Goal: Information Seeking & Learning: Learn about a topic

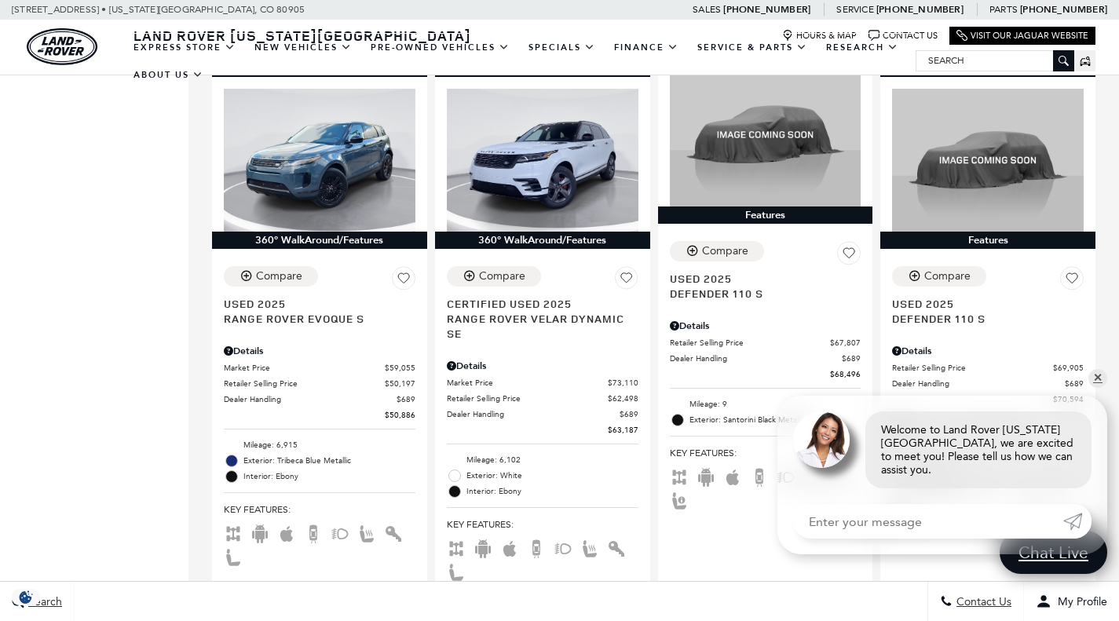
scroll to position [1026, 0]
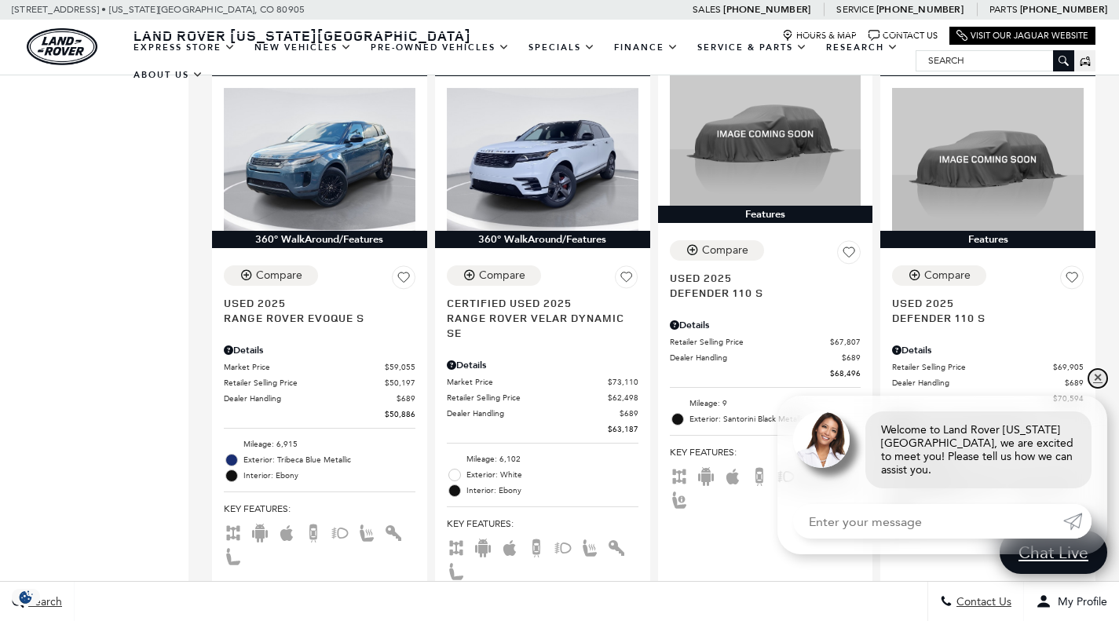
click at [1093, 388] on link "✕" at bounding box center [1097, 378] width 19 height 19
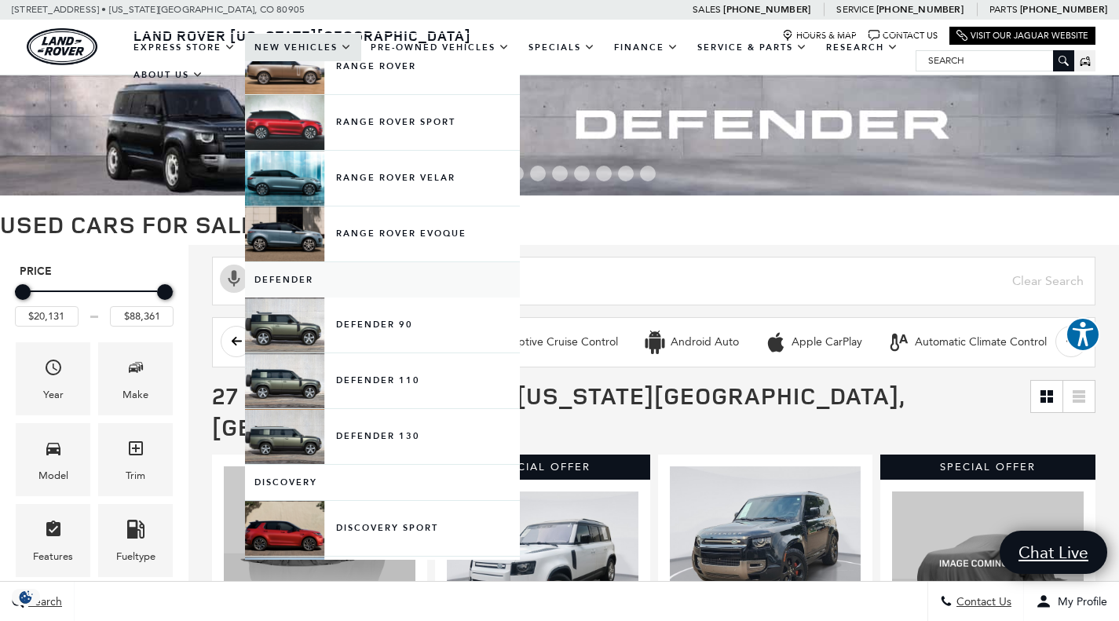
scroll to position [96, 0]
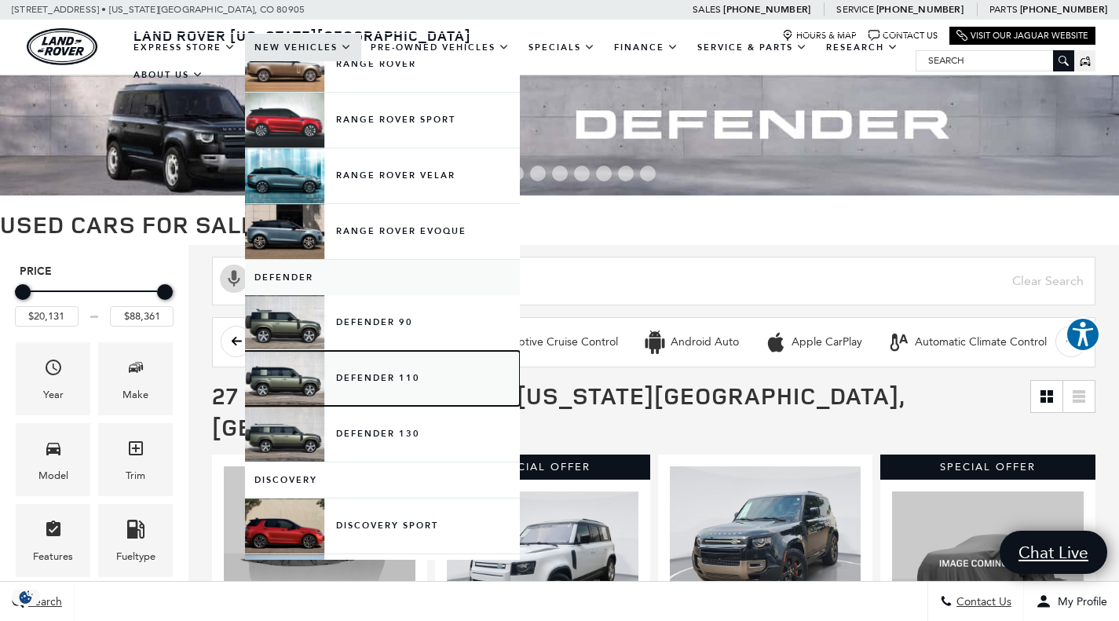
click at [343, 377] on link "Defender 110" at bounding box center [382, 378] width 275 height 55
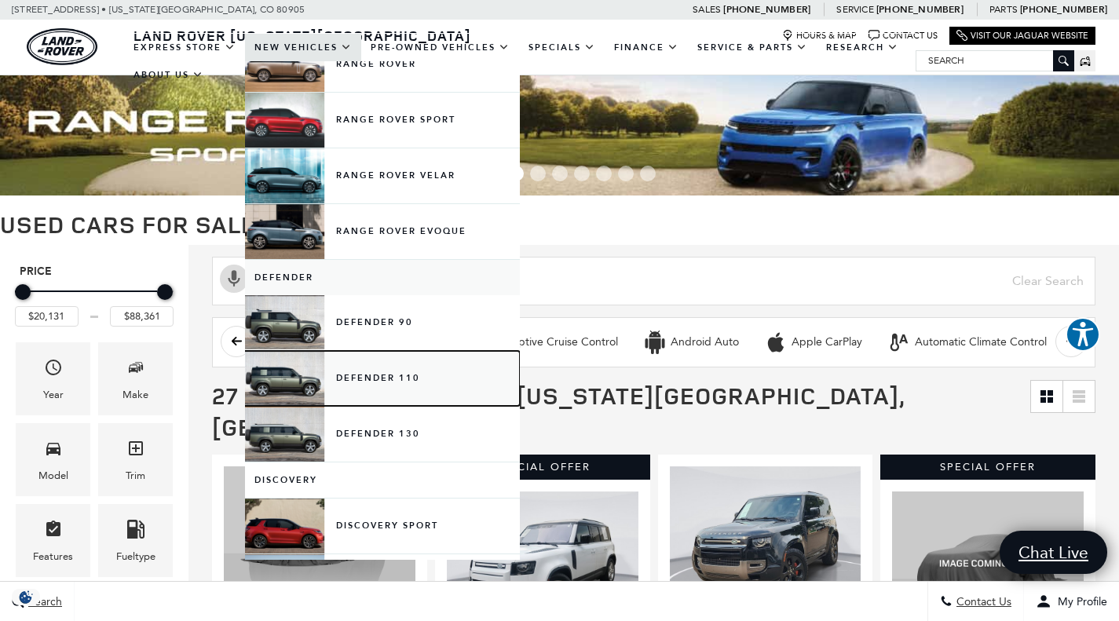
click at [309, 376] on link "Defender 110" at bounding box center [382, 378] width 275 height 55
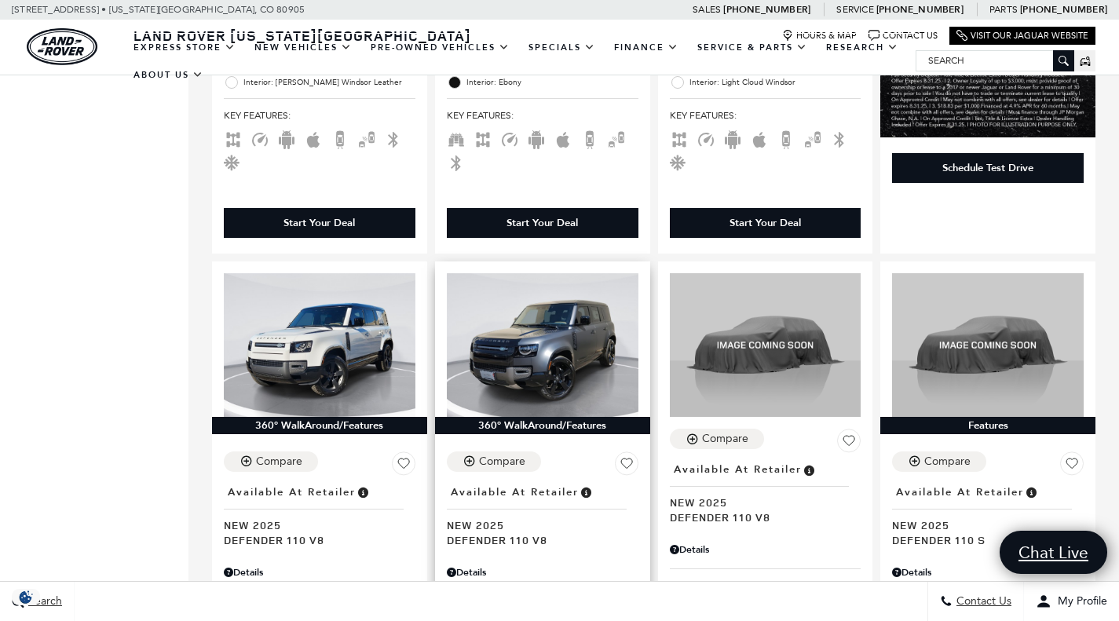
scroll to position [882, 0]
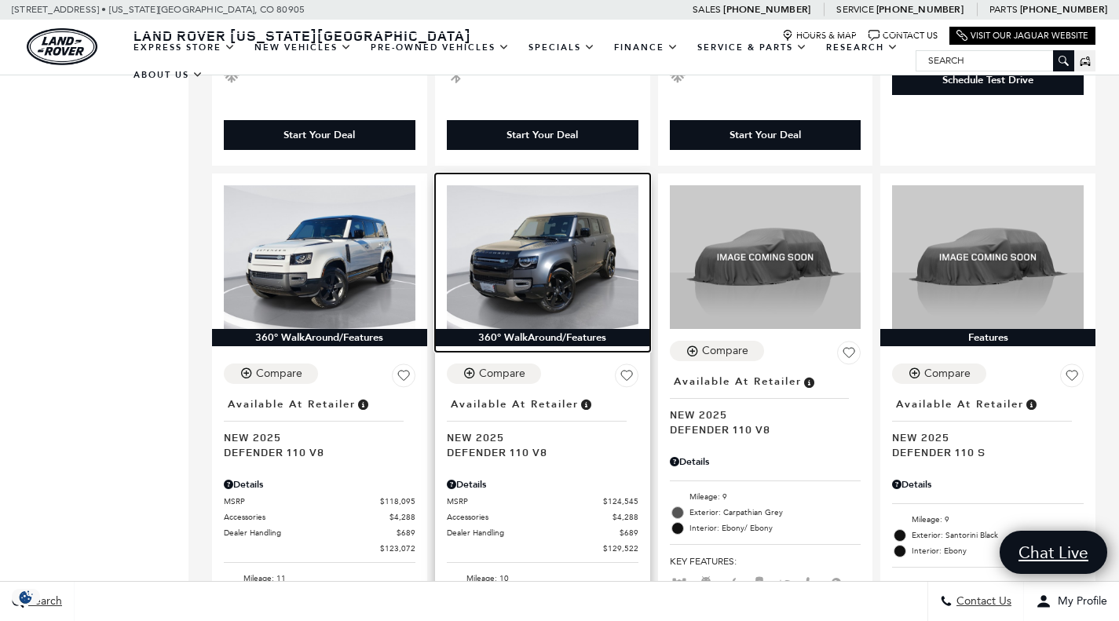
click at [537, 232] on img at bounding box center [543, 257] width 192 height 144
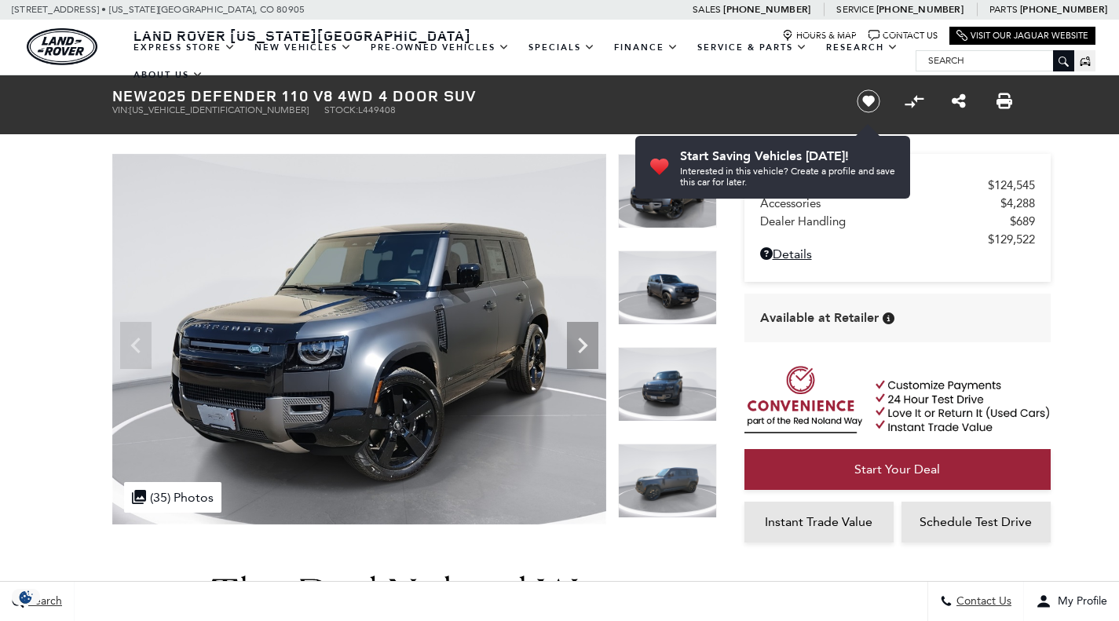
click at [651, 277] on img at bounding box center [667, 288] width 99 height 75
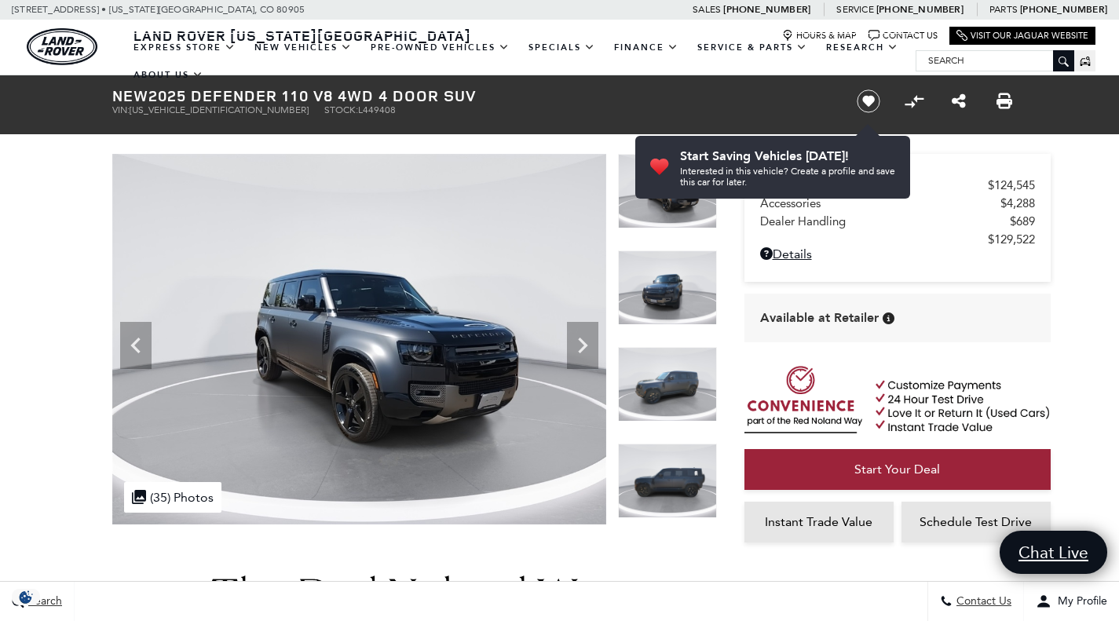
click at [651, 277] on img at bounding box center [667, 288] width 99 height 75
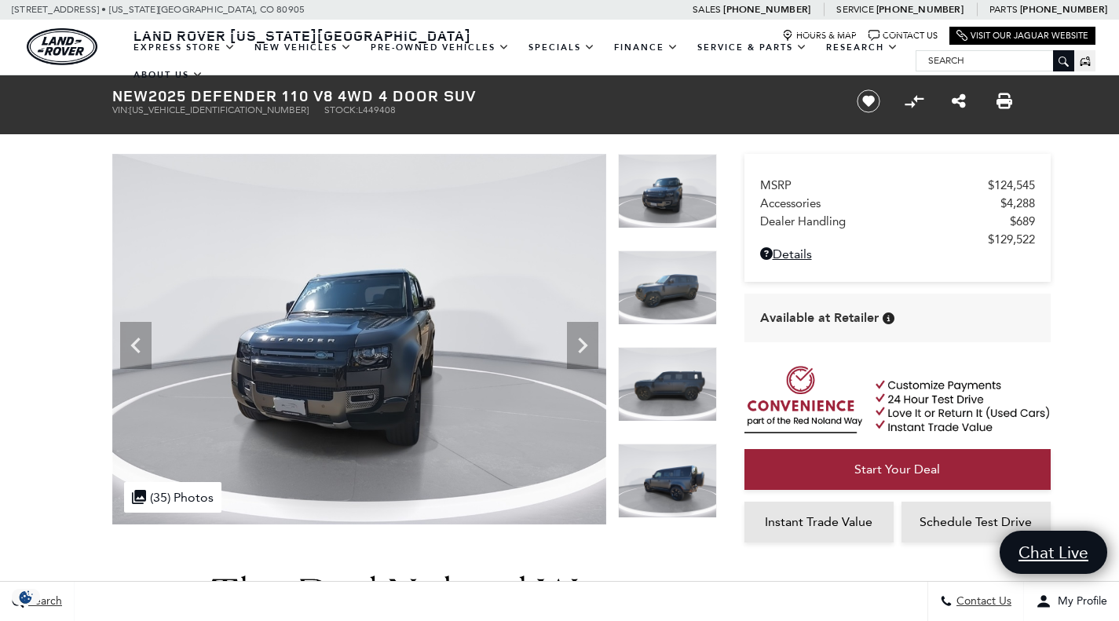
click at [651, 277] on img at bounding box center [667, 288] width 99 height 75
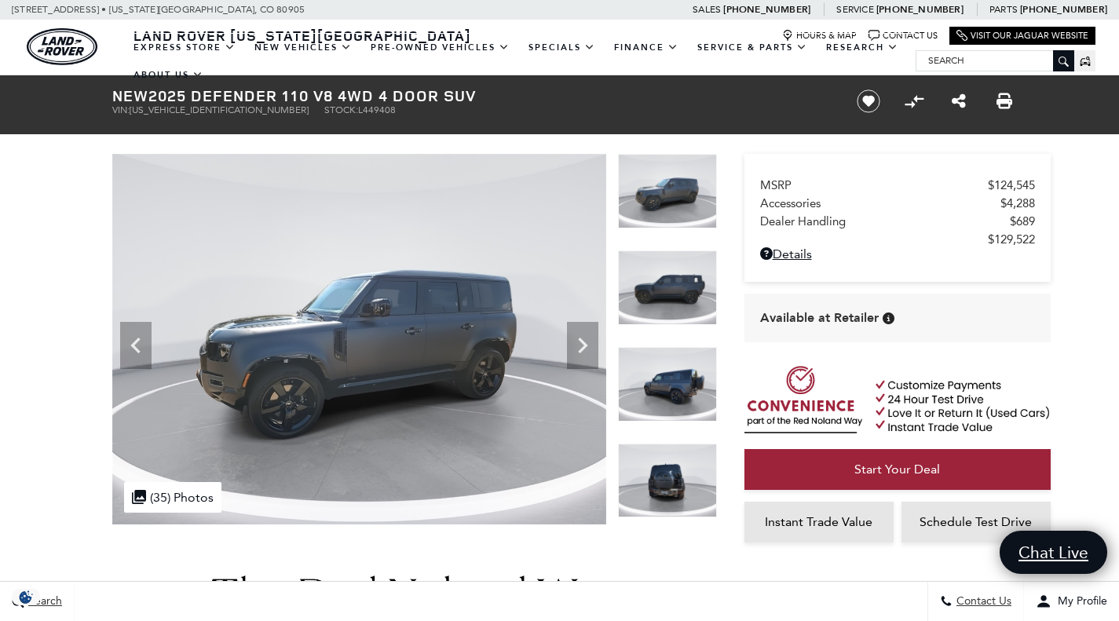
click at [651, 277] on img at bounding box center [667, 288] width 99 height 75
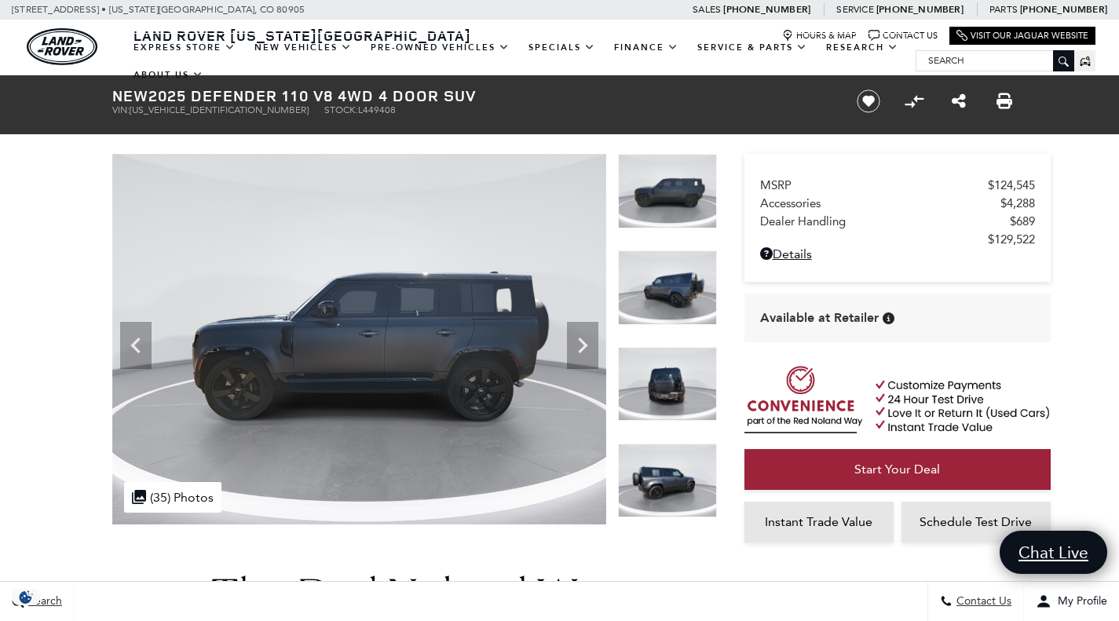
click at [651, 277] on img at bounding box center [667, 288] width 99 height 75
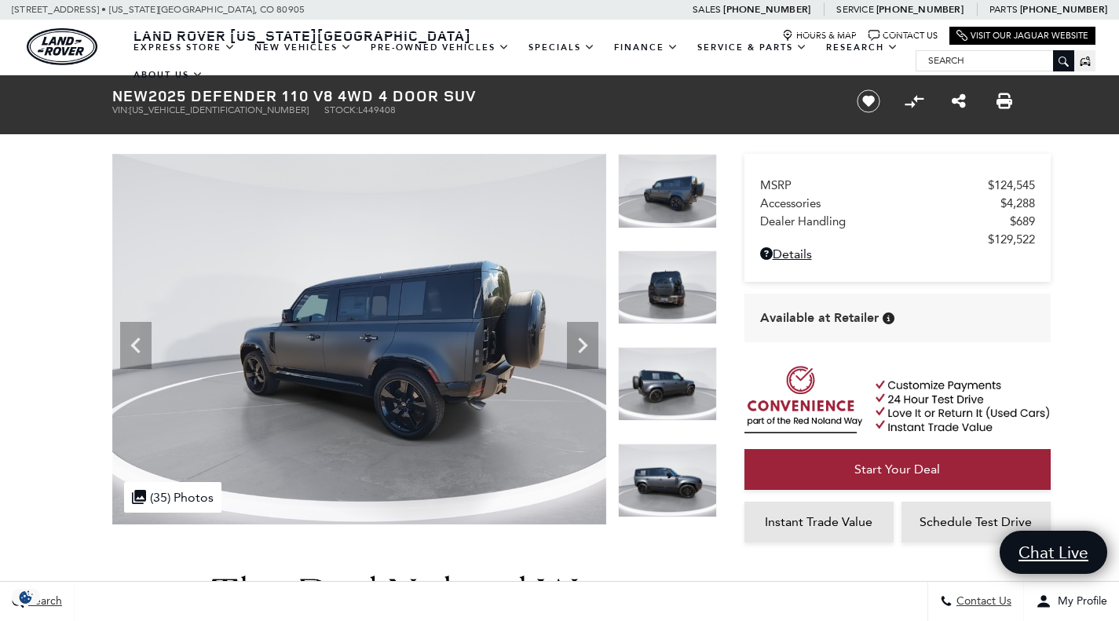
click at [651, 277] on img at bounding box center [667, 288] width 99 height 75
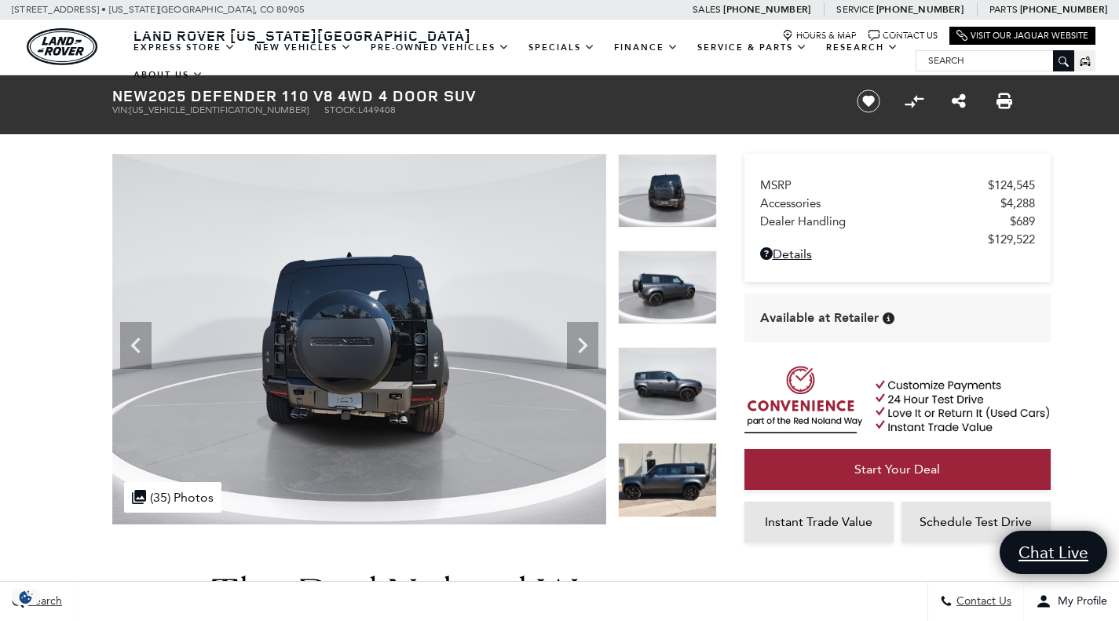
click at [651, 277] on img at bounding box center [667, 288] width 99 height 75
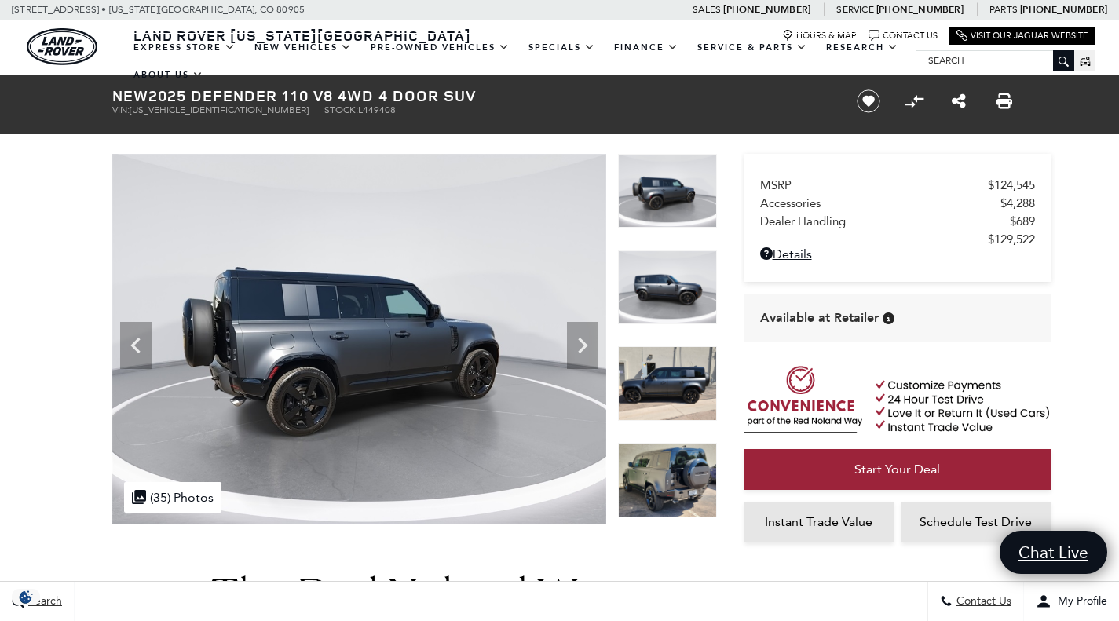
click at [651, 277] on img at bounding box center [667, 288] width 99 height 75
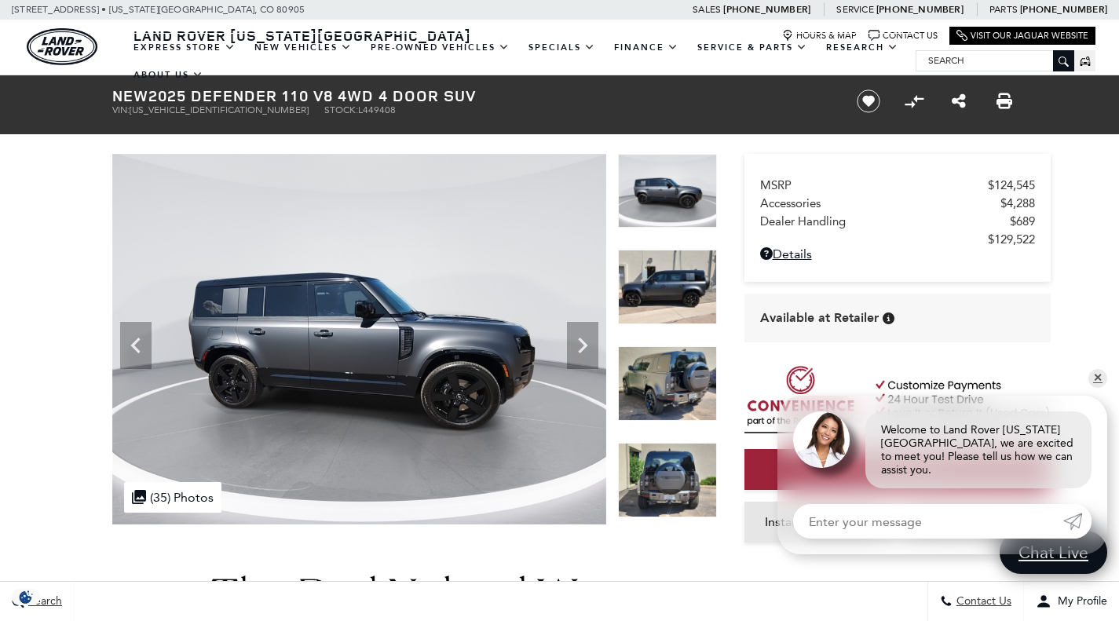
click at [651, 277] on img at bounding box center [667, 287] width 99 height 75
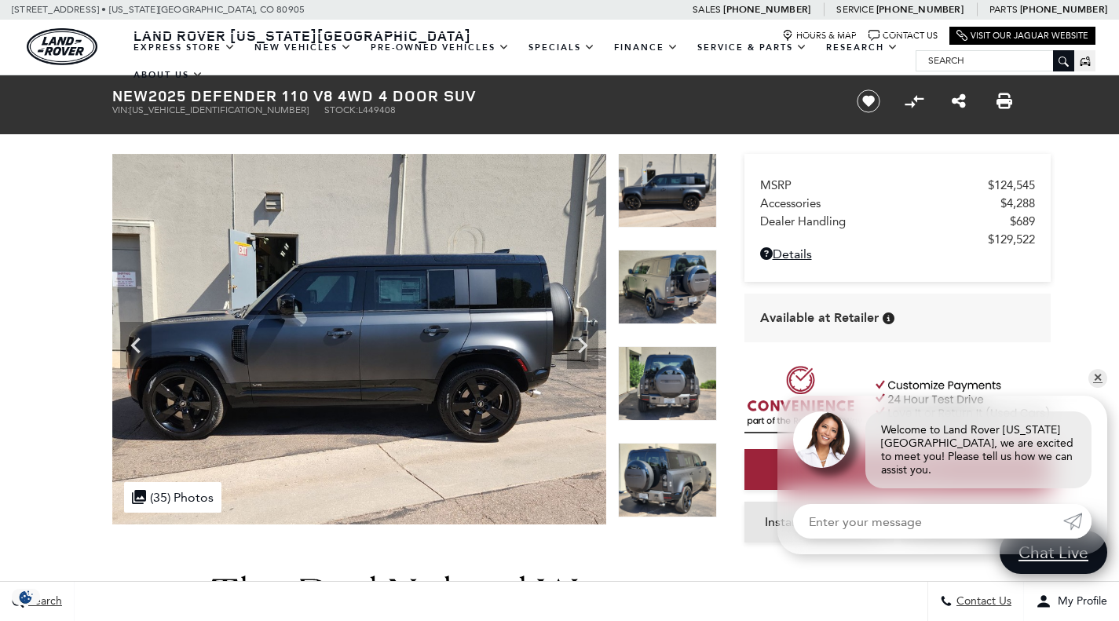
click at [651, 277] on img at bounding box center [667, 287] width 99 height 75
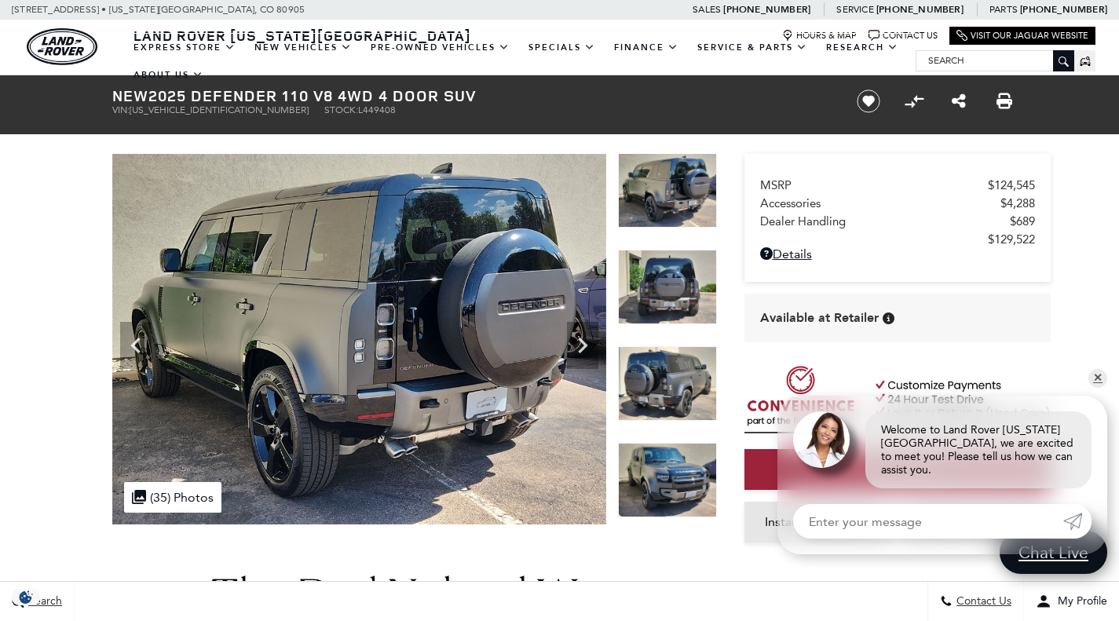
click at [651, 277] on img at bounding box center [667, 287] width 99 height 75
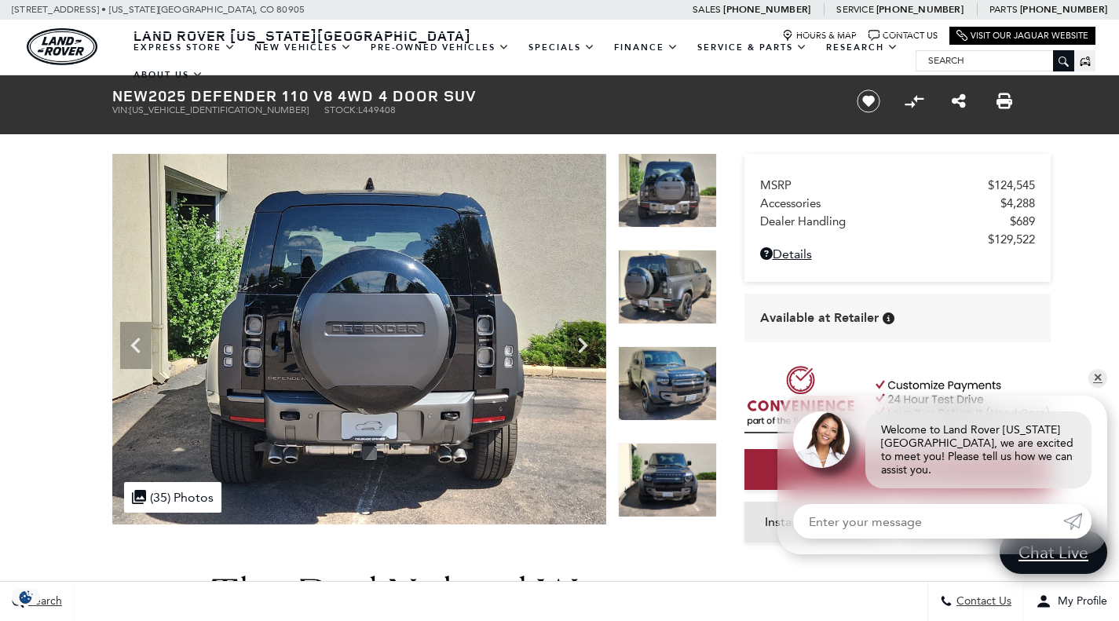
click at [651, 277] on img at bounding box center [667, 287] width 99 height 75
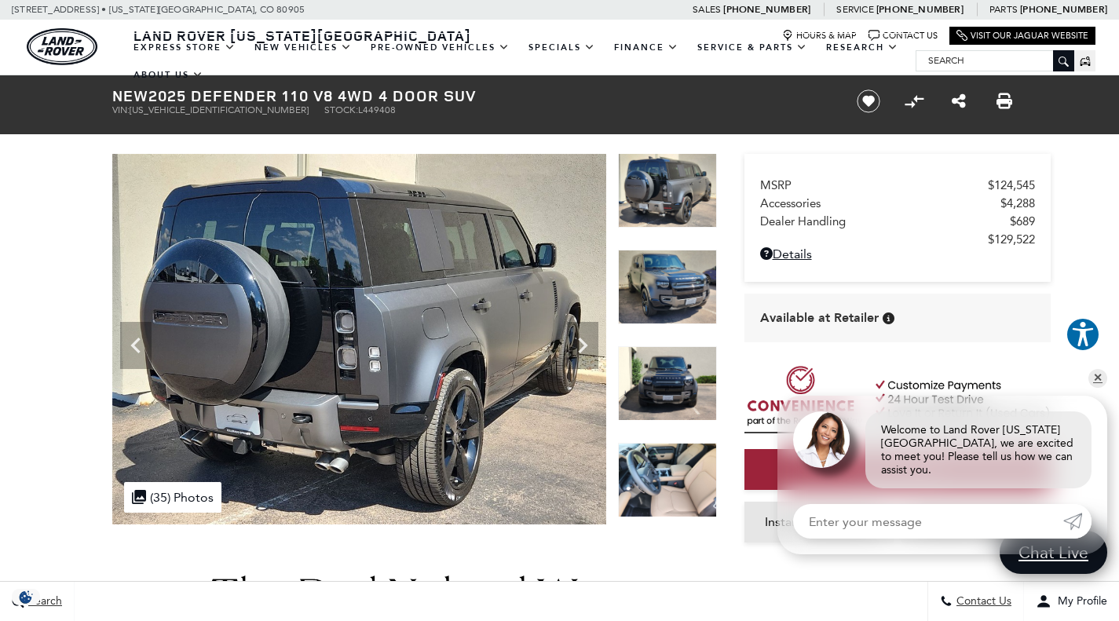
click at [651, 277] on img at bounding box center [667, 287] width 99 height 75
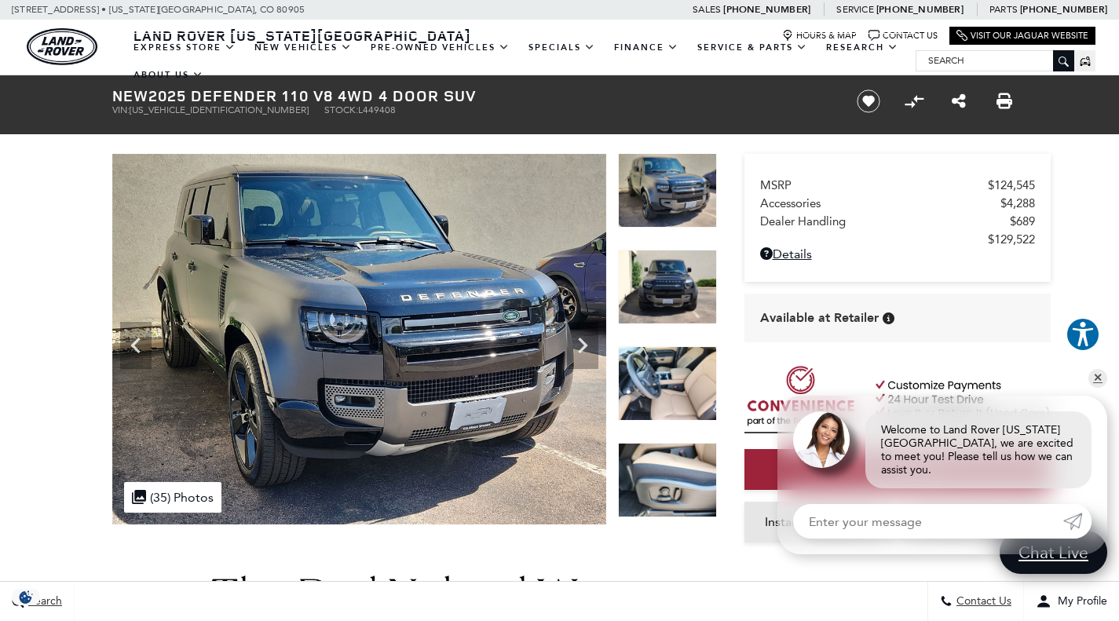
click at [651, 277] on img at bounding box center [667, 287] width 99 height 75
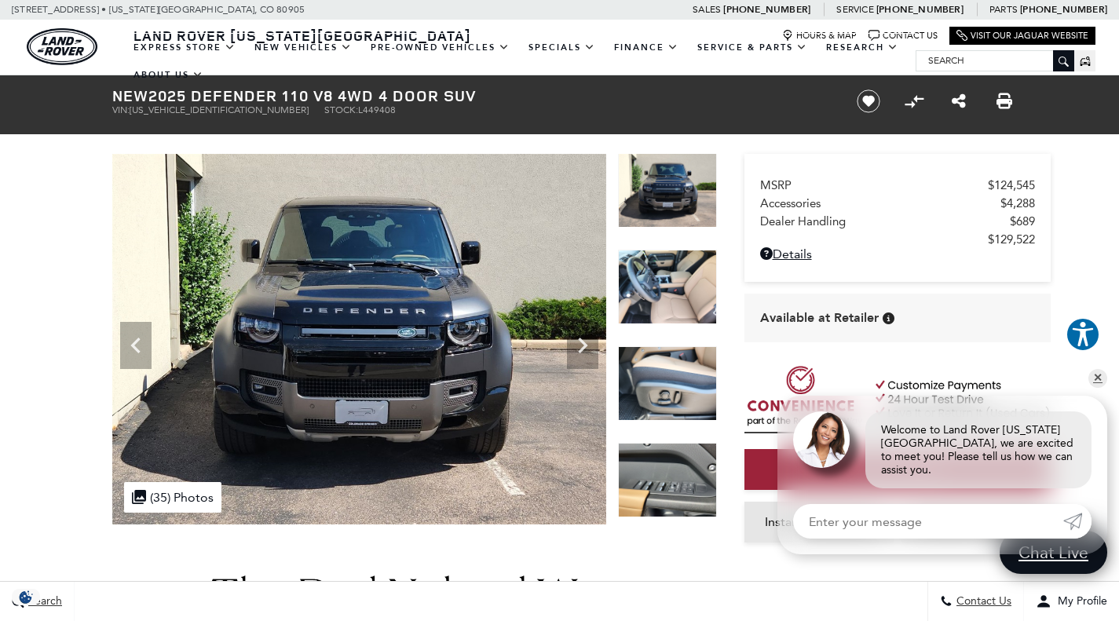
click at [651, 277] on img at bounding box center [667, 287] width 99 height 75
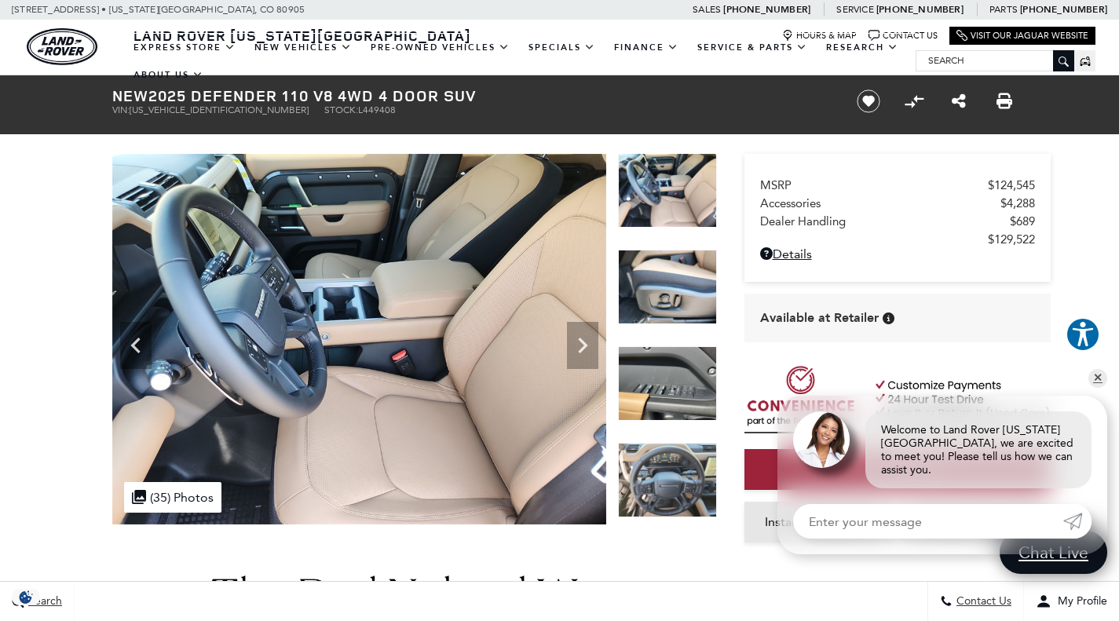
click at [651, 277] on img at bounding box center [667, 287] width 99 height 75
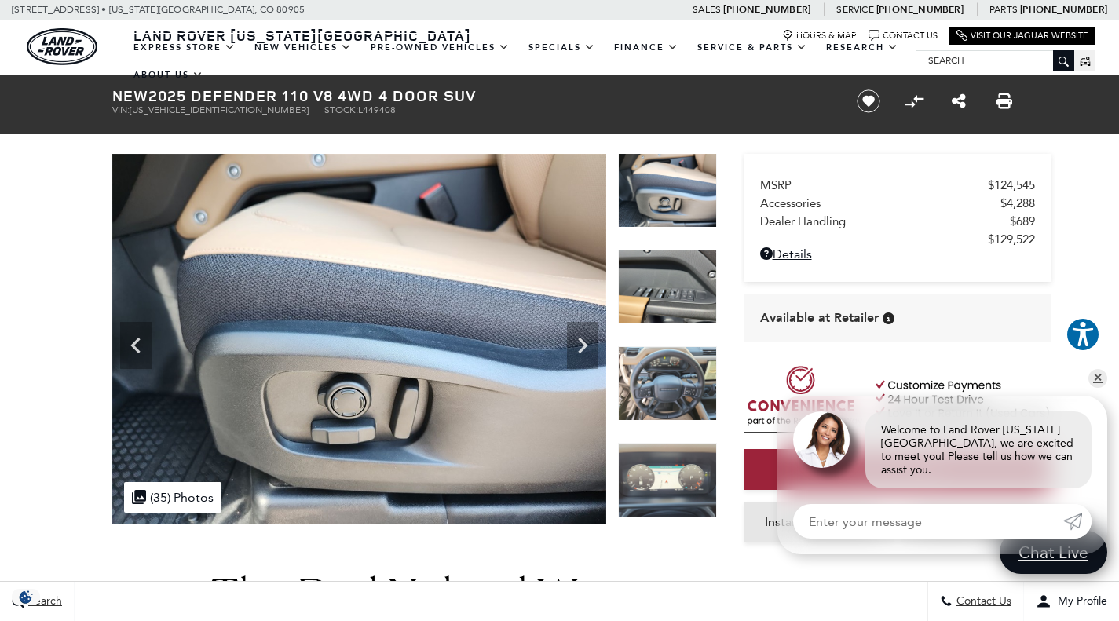
click at [651, 277] on img at bounding box center [667, 287] width 99 height 75
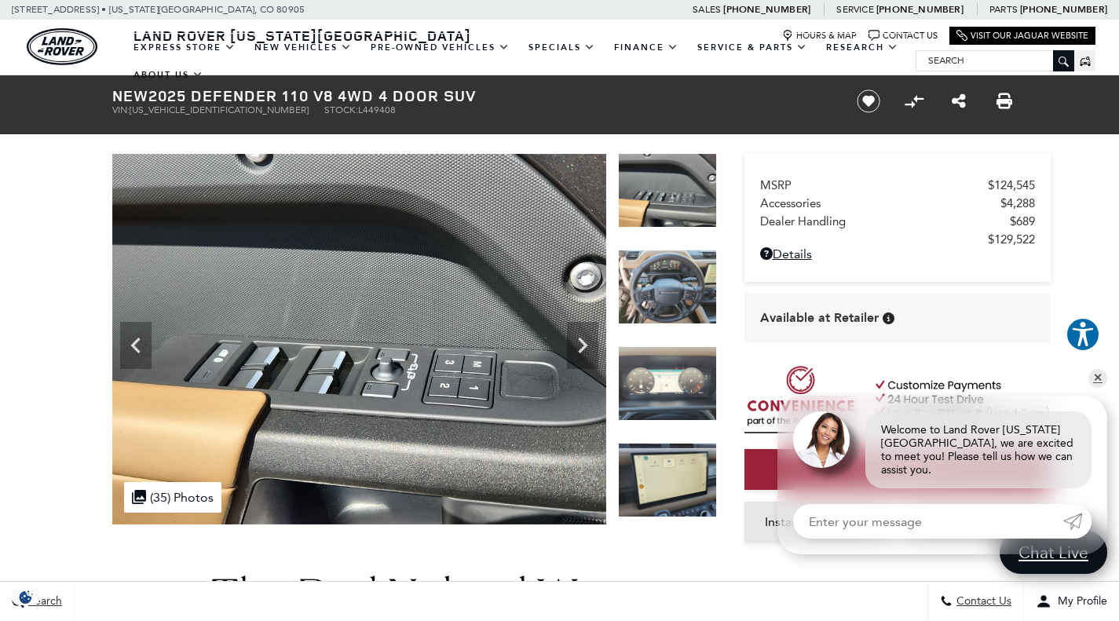
click at [651, 277] on img at bounding box center [667, 287] width 99 height 75
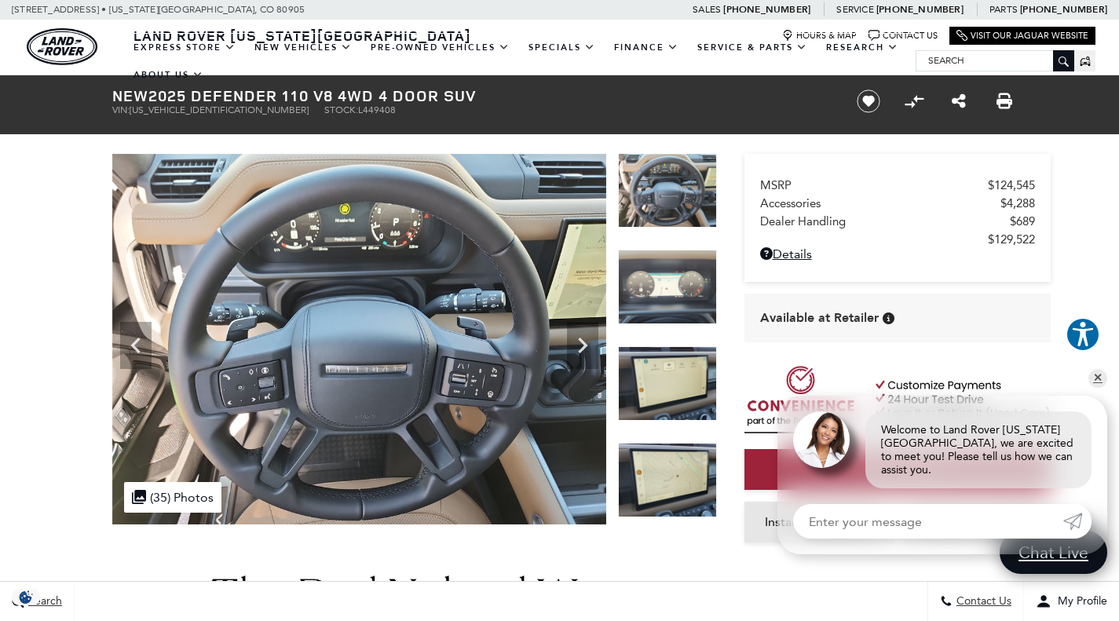
click at [651, 277] on img at bounding box center [667, 287] width 99 height 75
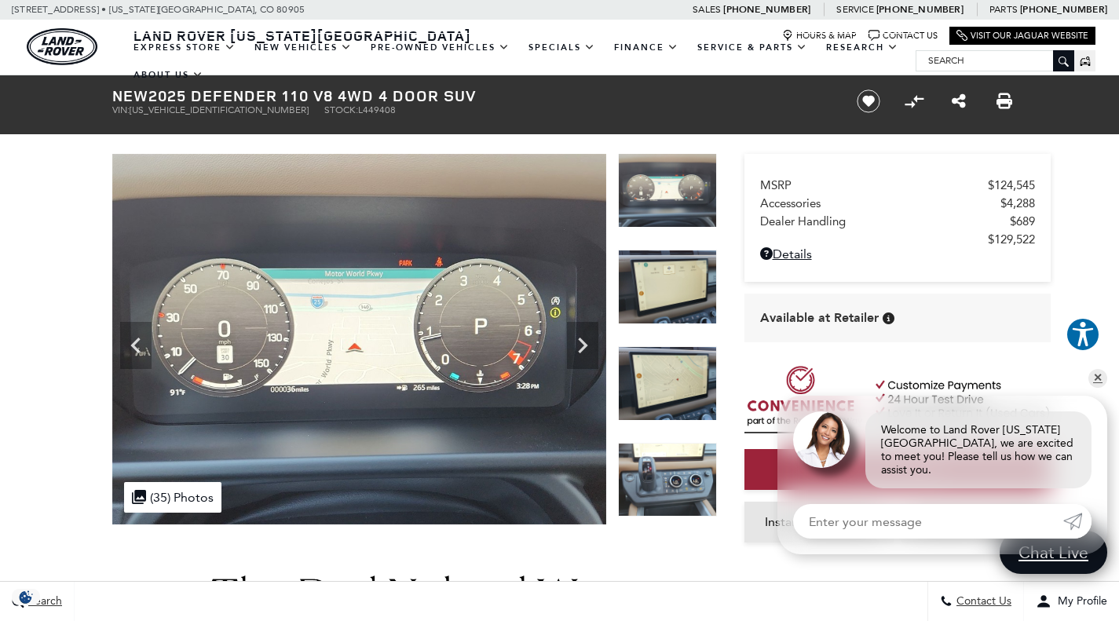
click at [651, 277] on img at bounding box center [667, 287] width 99 height 75
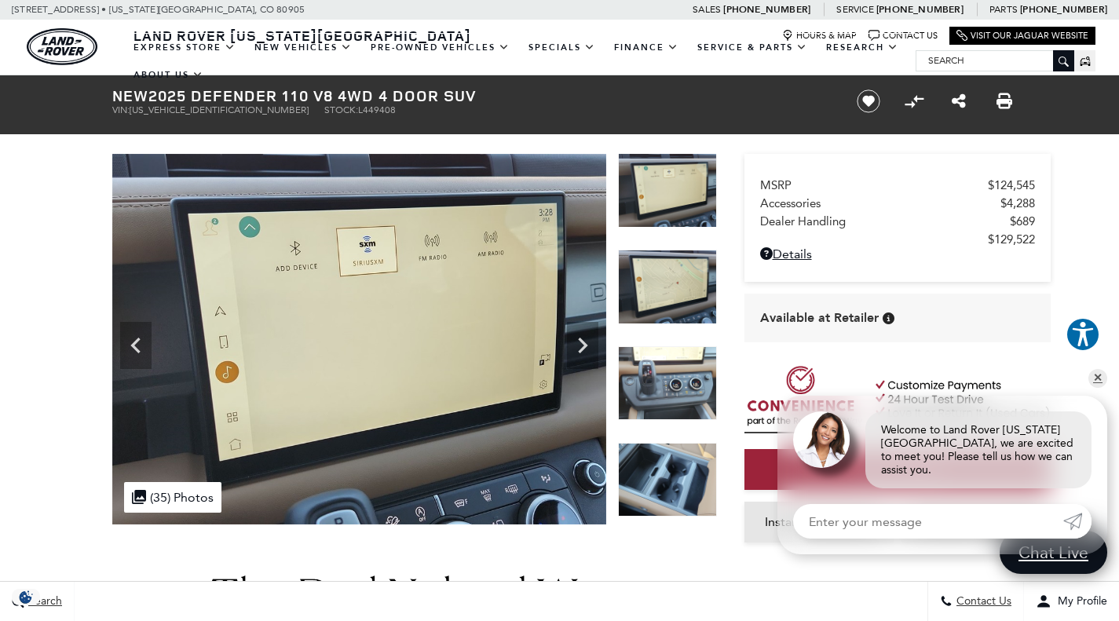
click at [651, 277] on img at bounding box center [667, 287] width 99 height 75
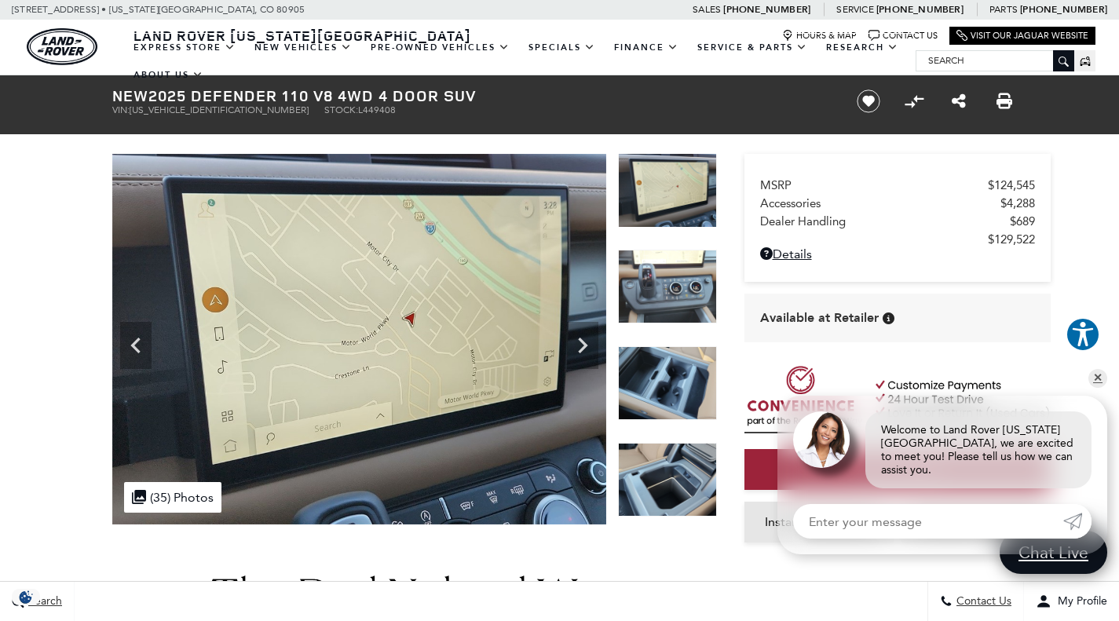
click at [651, 277] on img at bounding box center [667, 287] width 99 height 75
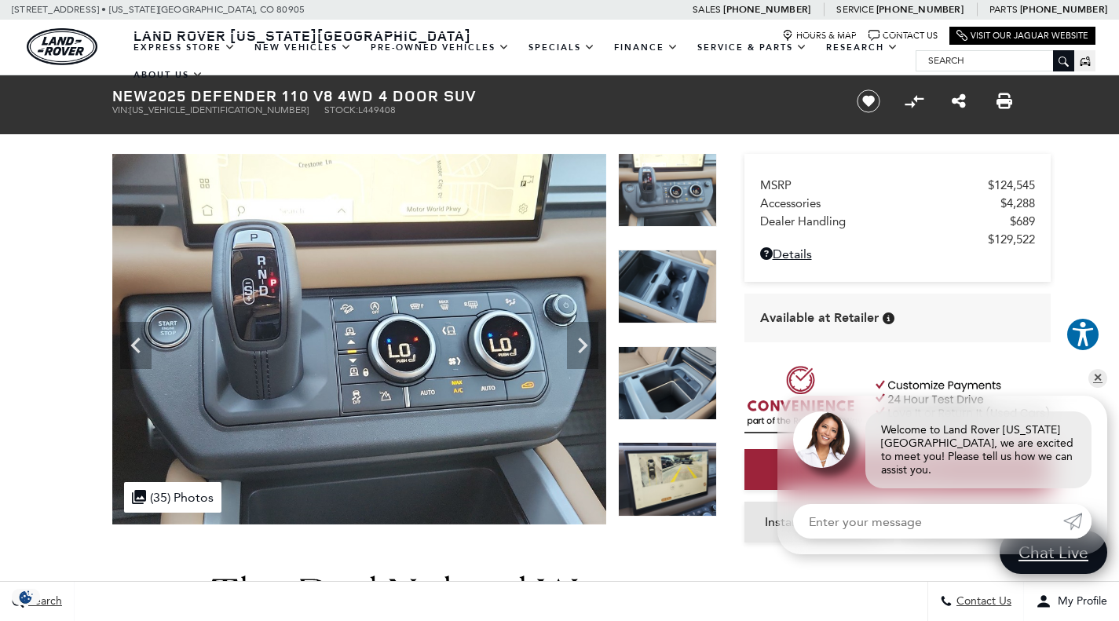
click at [651, 277] on img at bounding box center [667, 287] width 99 height 75
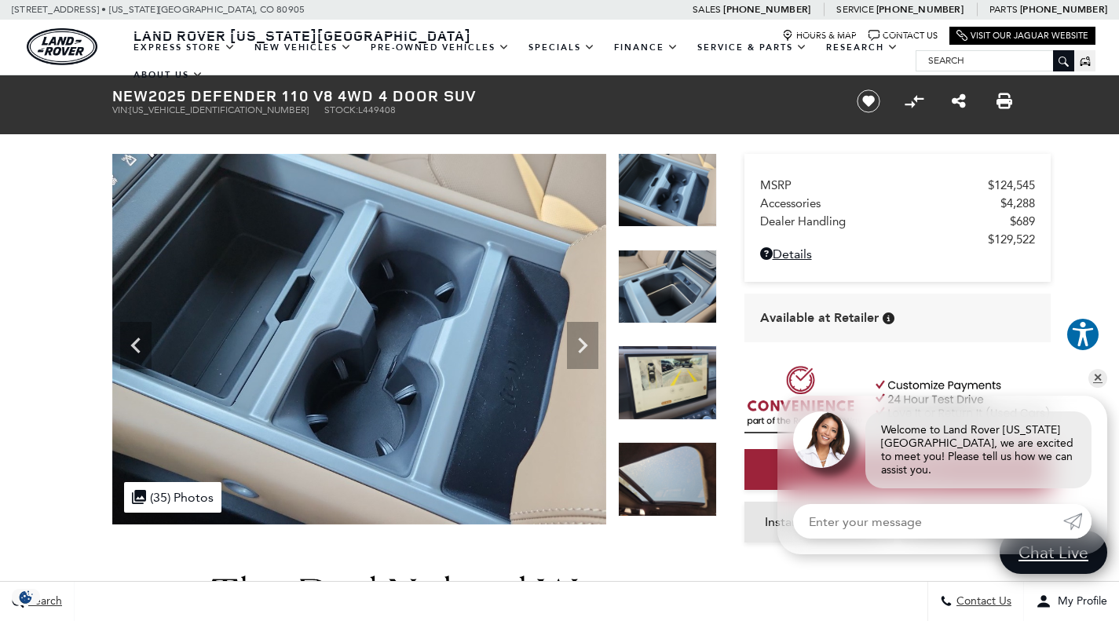
click at [651, 277] on img at bounding box center [667, 287] width 99 height 75
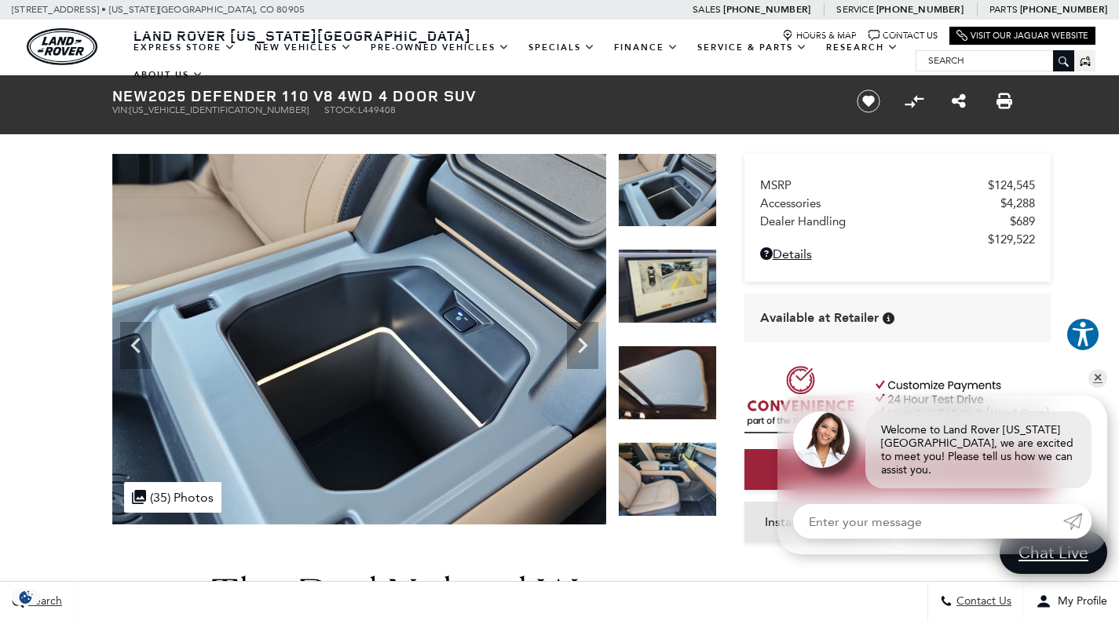
click at [651, 277] on img at bounding box center [667, 286] width 99 height 75
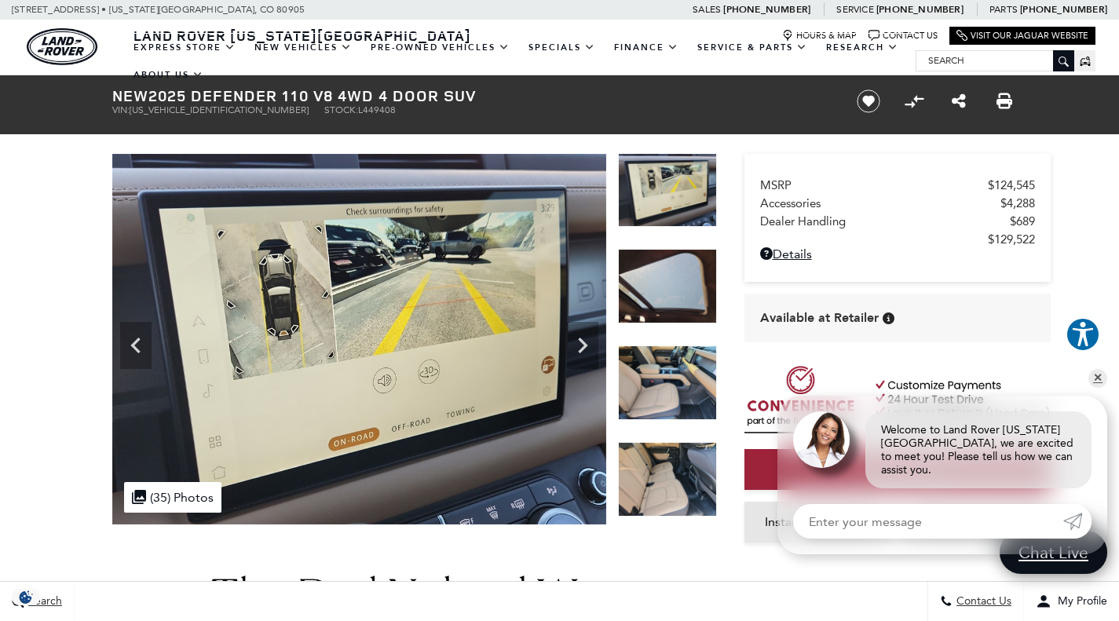
click at [651, 277] on img at bounding box center [667, 286] width 99 height 75
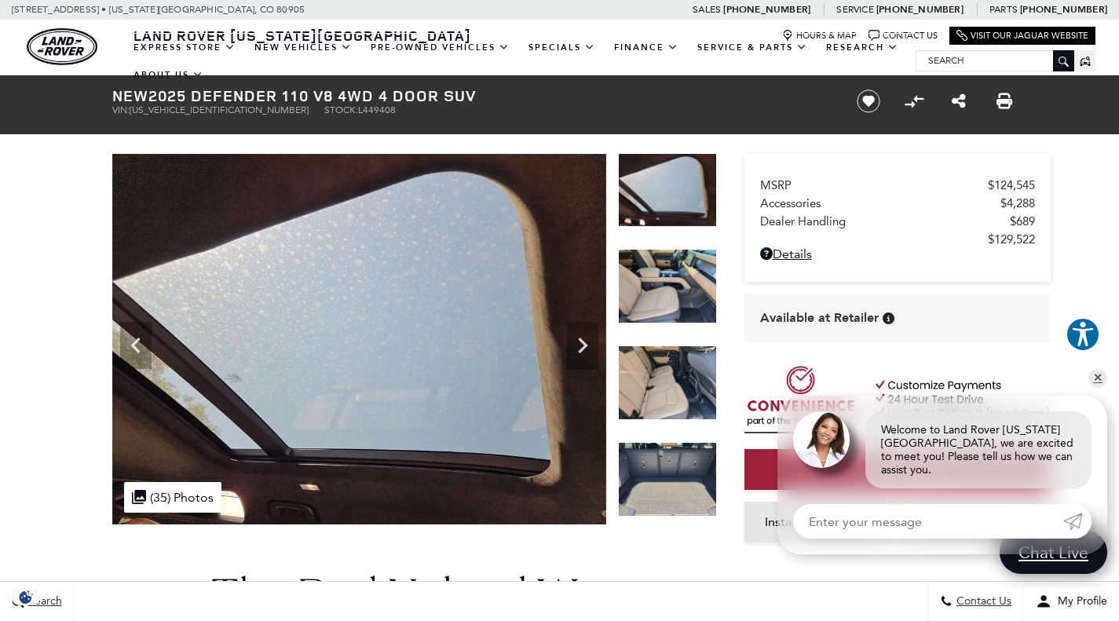
click at [651, 277] on img at bounding box center [667, 286] width 99 height 75
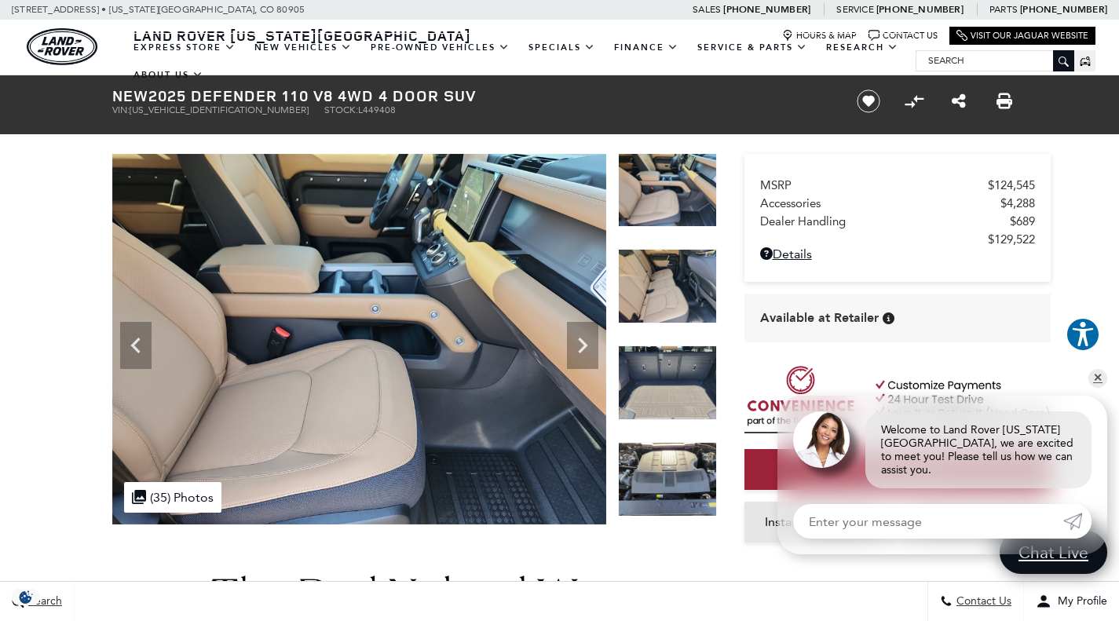
click at [651, 277] on img at bounding box center [667, 286] width 99 height 75
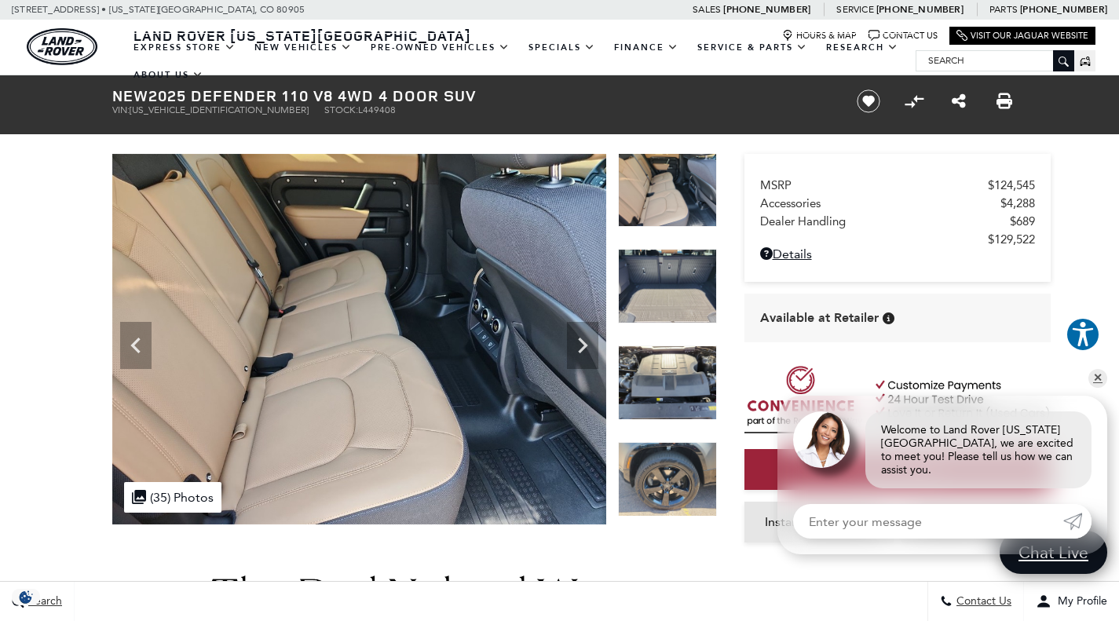
click at [651, 277] on img at bounding box center [667, 286] width 99 height 75
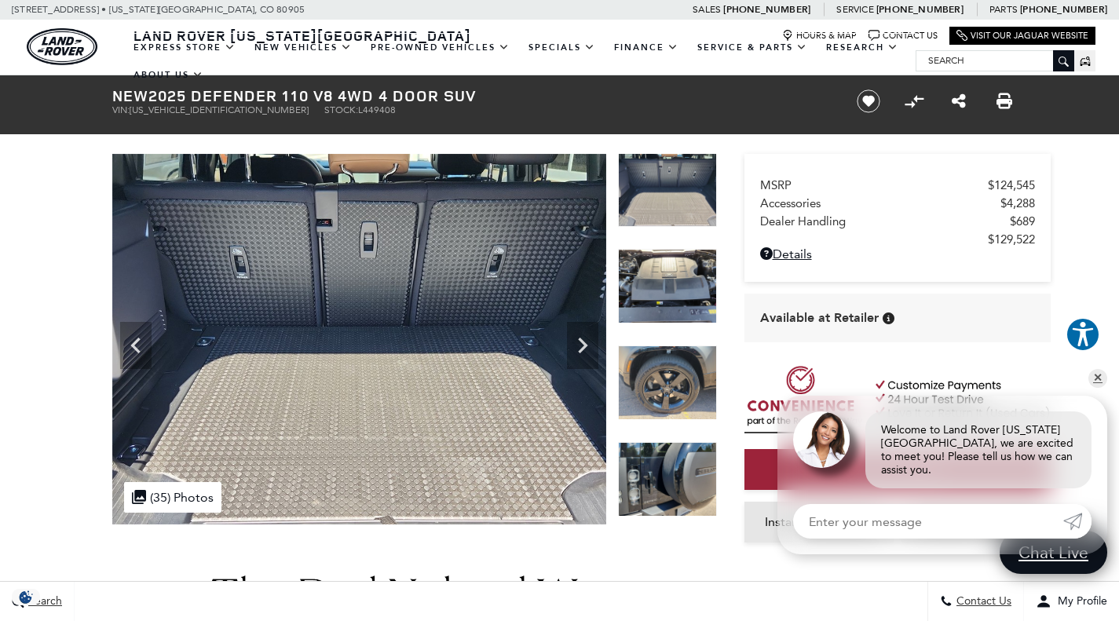
click at [651, 277] on img at bounding box center [667, 286] width 99 height 75
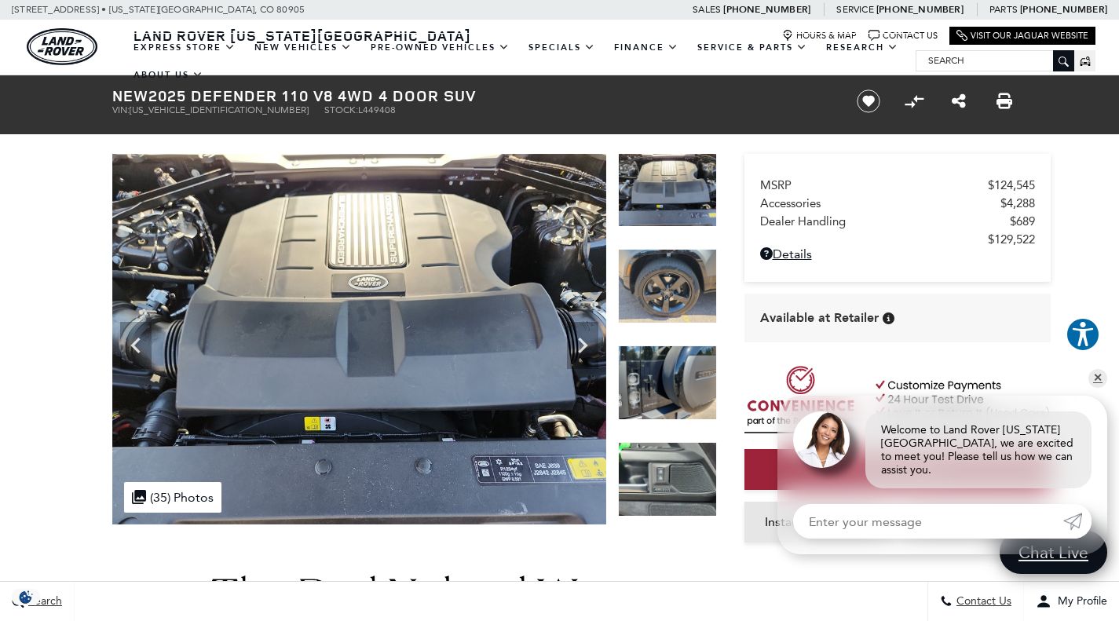
click at [651, 277] on img at bounding box center [667, 286] width 99 height 75
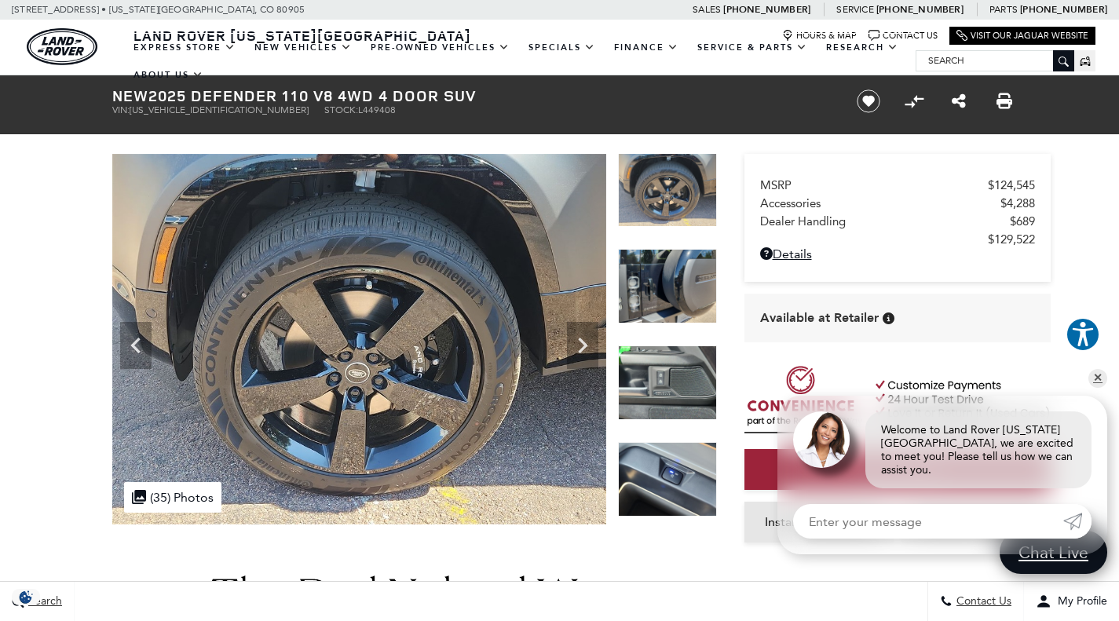
click at [651, 277] on img at bounding box center [667, 286] width 99 height 75
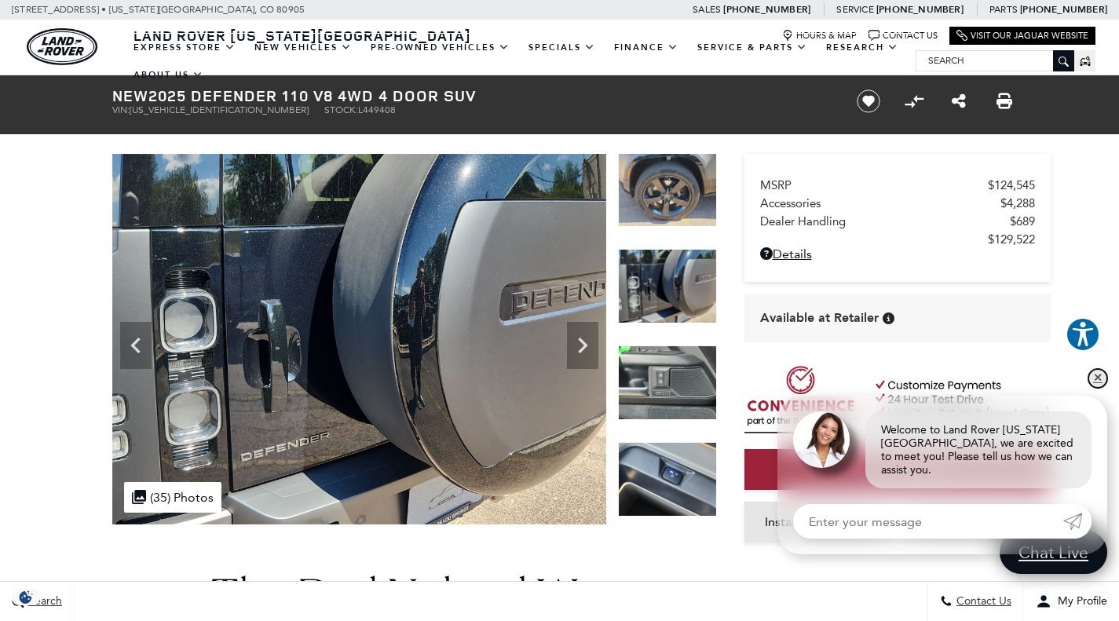
click at [1096, 388] on link "✕" at bounding box center [1097, 378] width 19 height 19
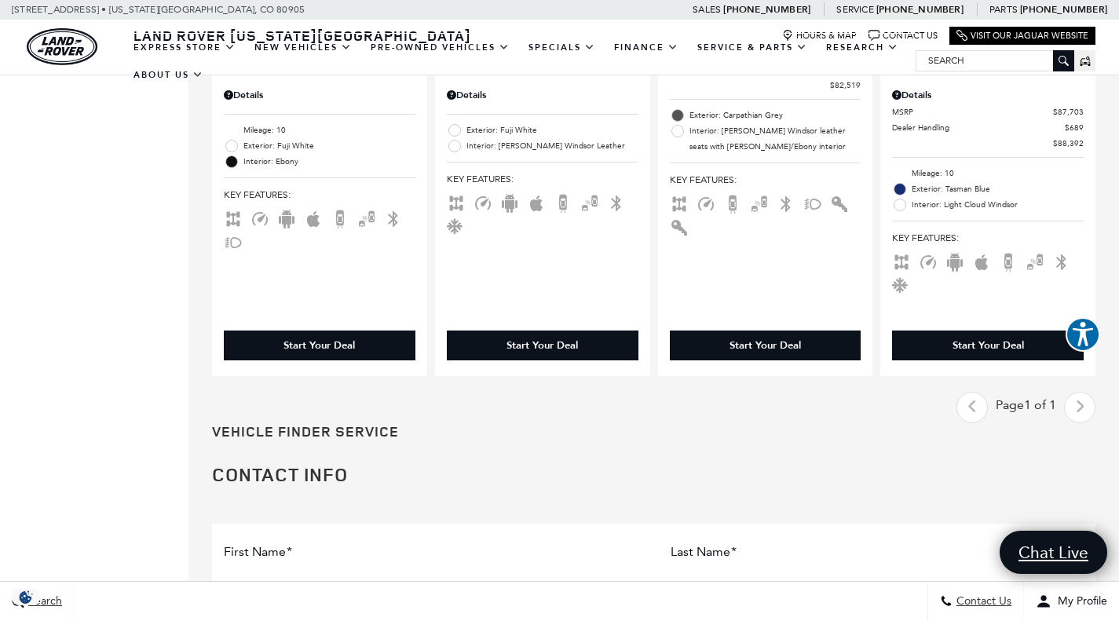
scroll to position [2262, 0]
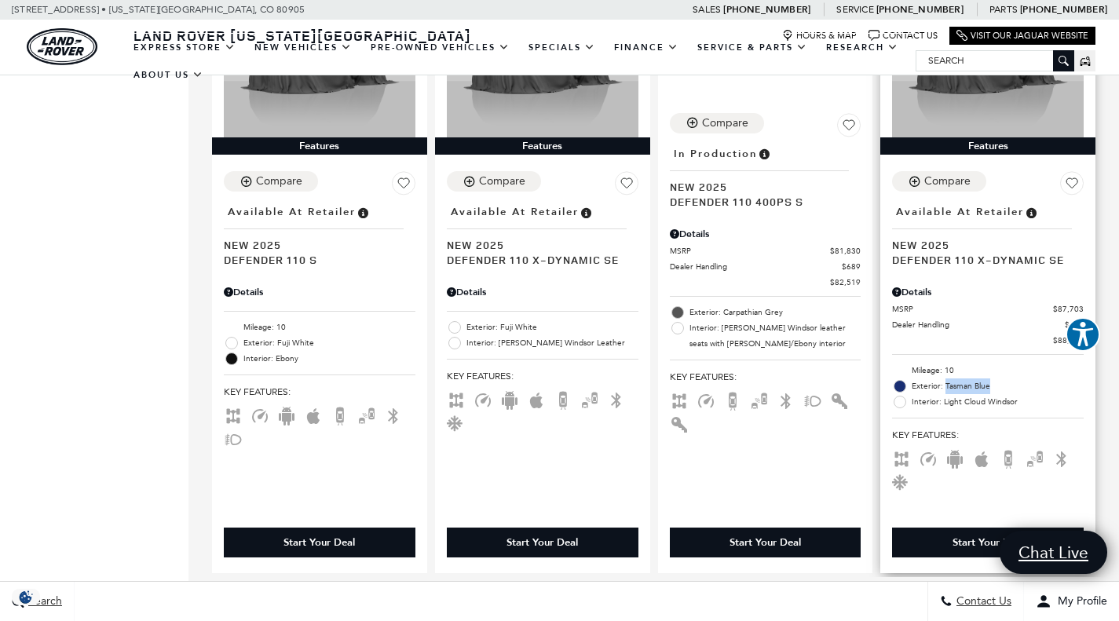
drag, startPoint x: 953, startPoint y: 347, endPoint x: 1019, endPoint y: 344, distance: 66.0
click at [1019, 379] on span "Exterior: Tasman Blue" at bounding box center [998, 387] width 172 height 16
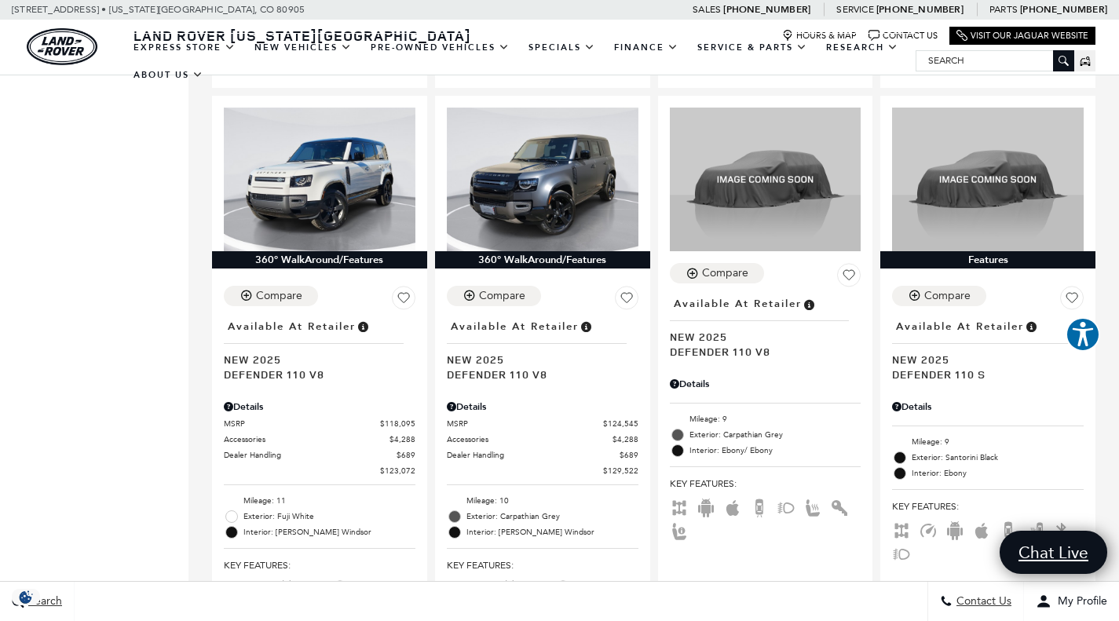
scroll to position [959, 0]
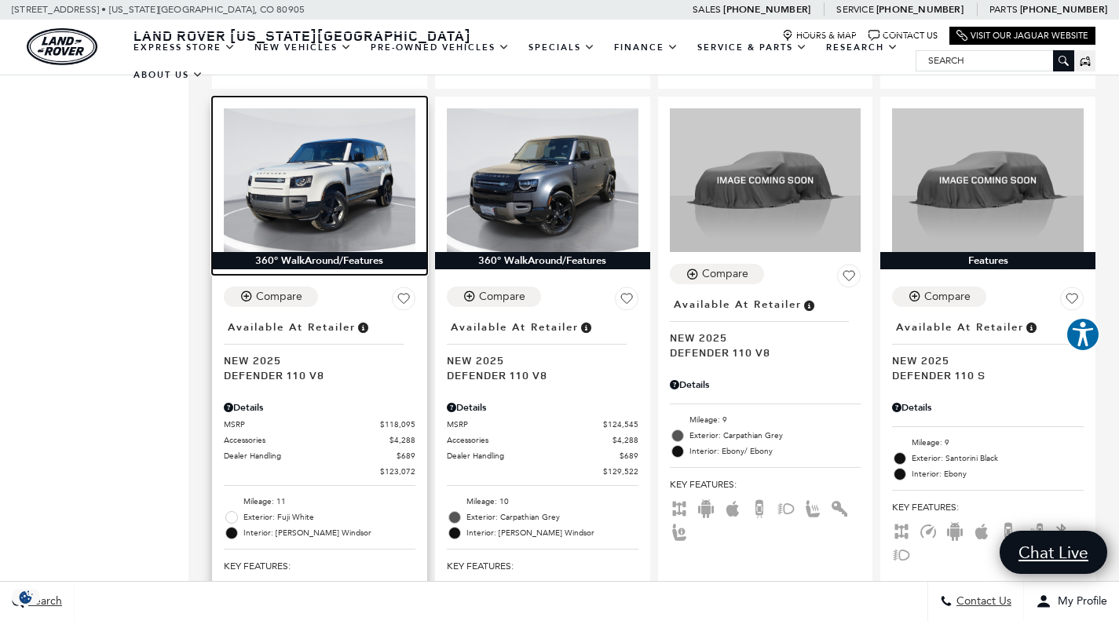
click at [313, 177] on img at bounding box center [320, 180] width 192 height 144
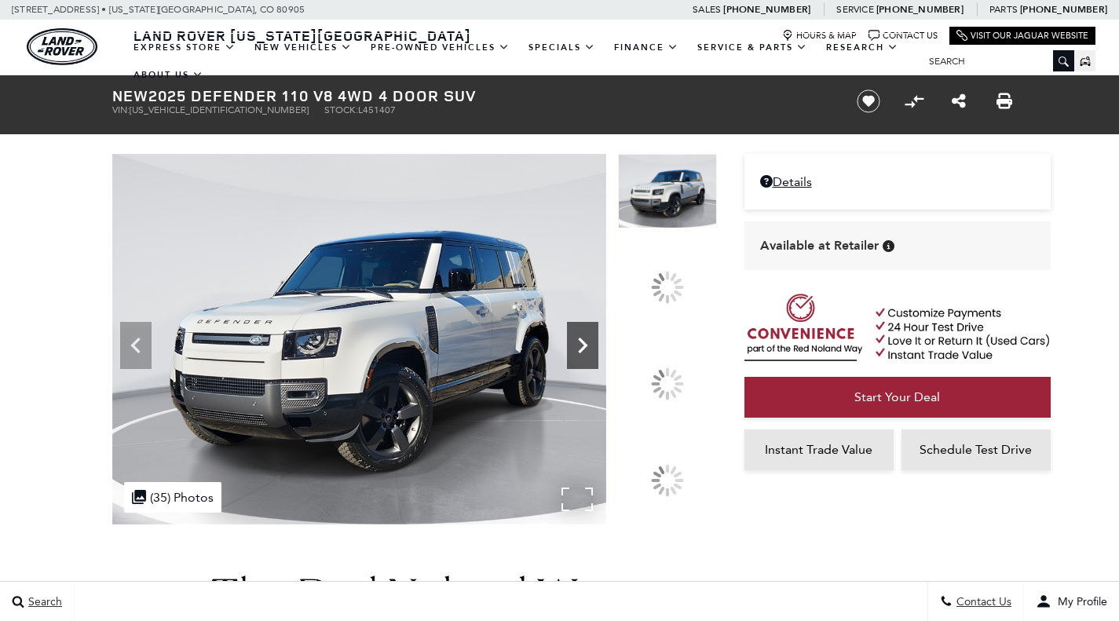
click at [598, 361] on icon at bounding box center [582, 345] width 31 height 31
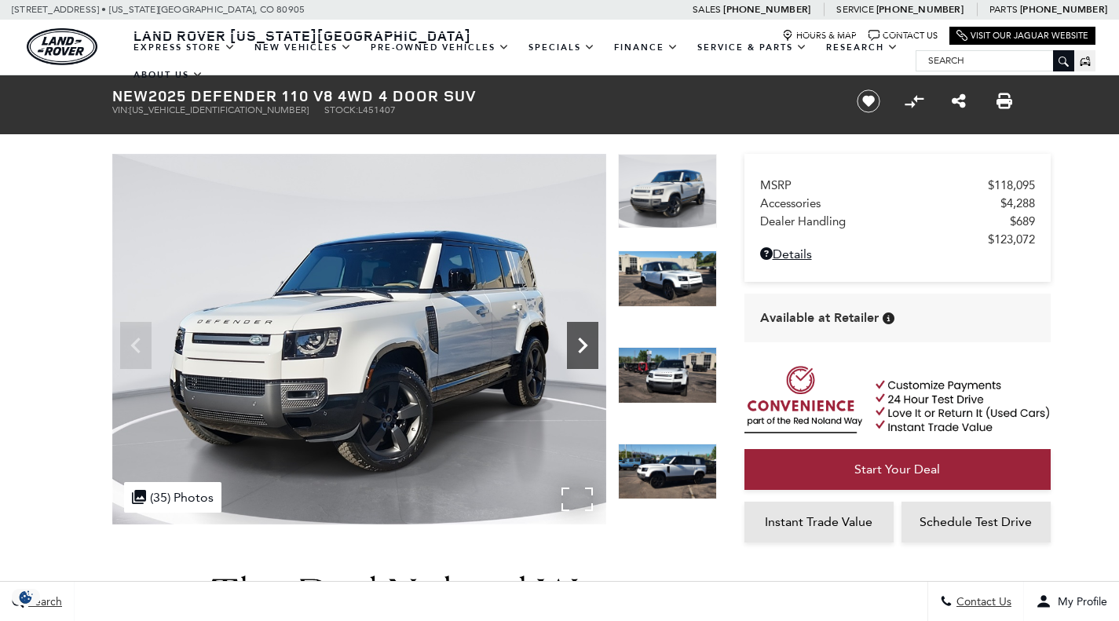
click at [591, 351] on icon "Next" at bounding box center [582, 345] width 31 height 31
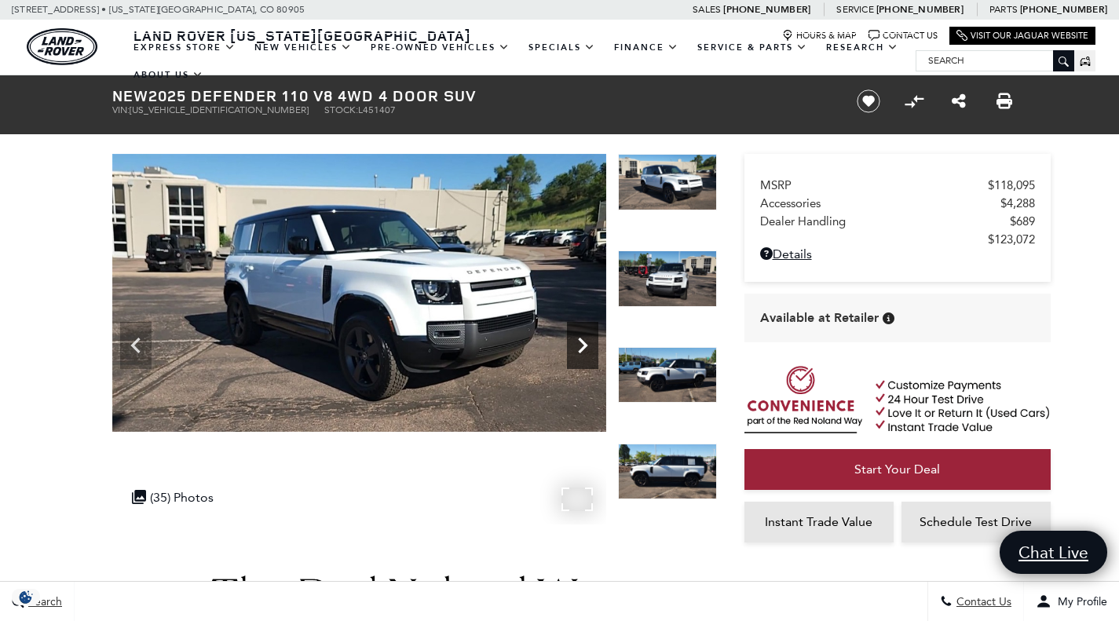
click at [591, 351] on icon "Next" at bounding box center [582, 345] width 31 height 31
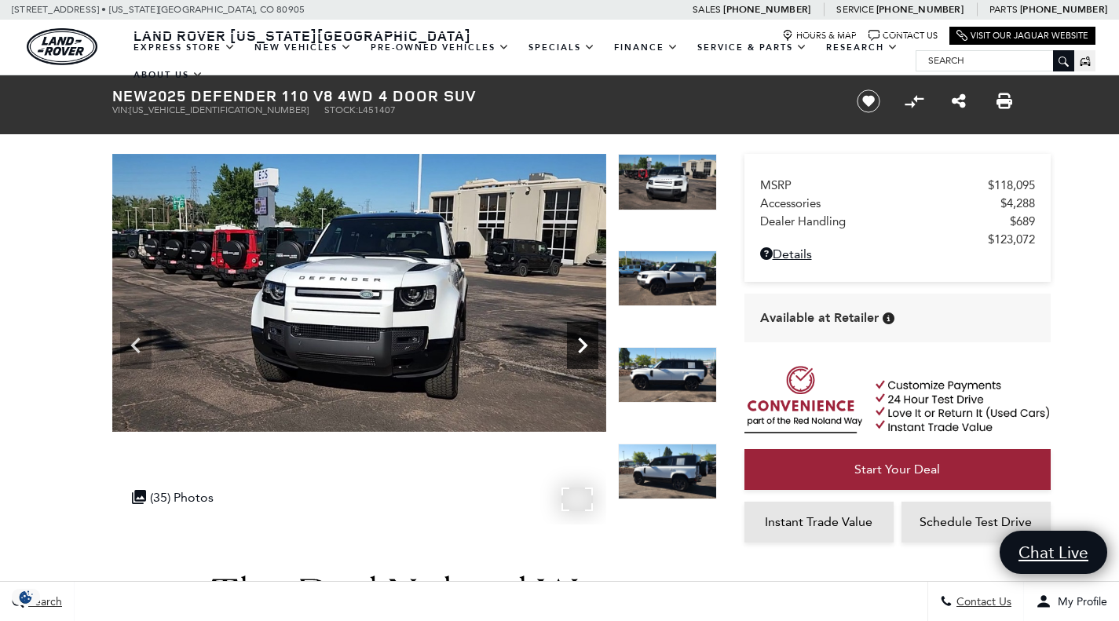
click at [591, 351] on icon "Next" at bounding box center [582, 345] width 31 height 31
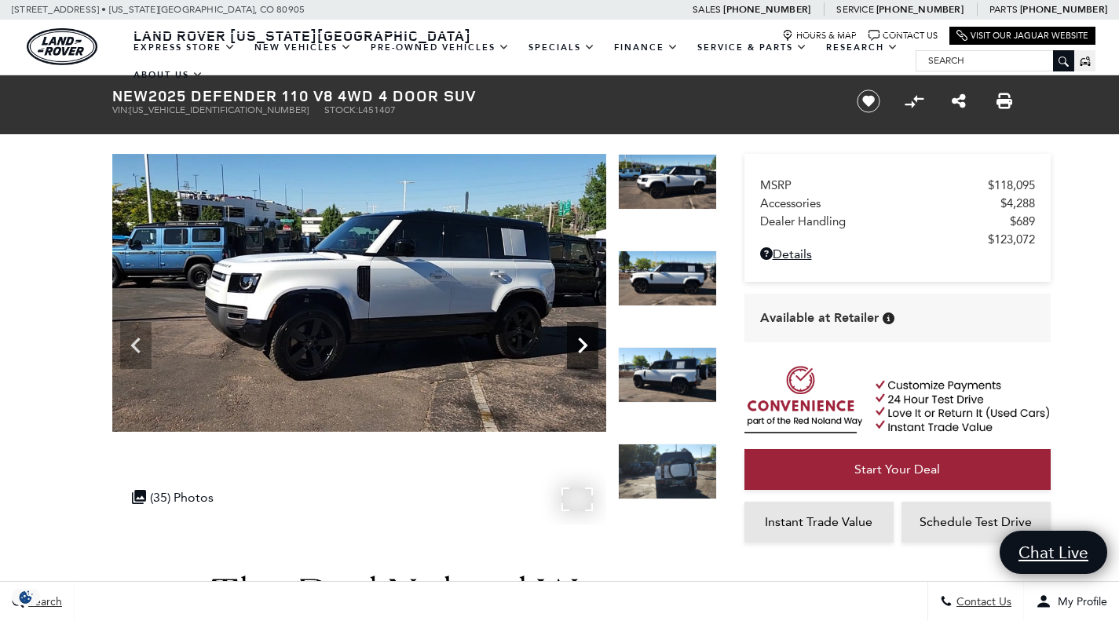
click at [591, 351] on icon "Next" at bounding box center [582, 345] width 31 height 31
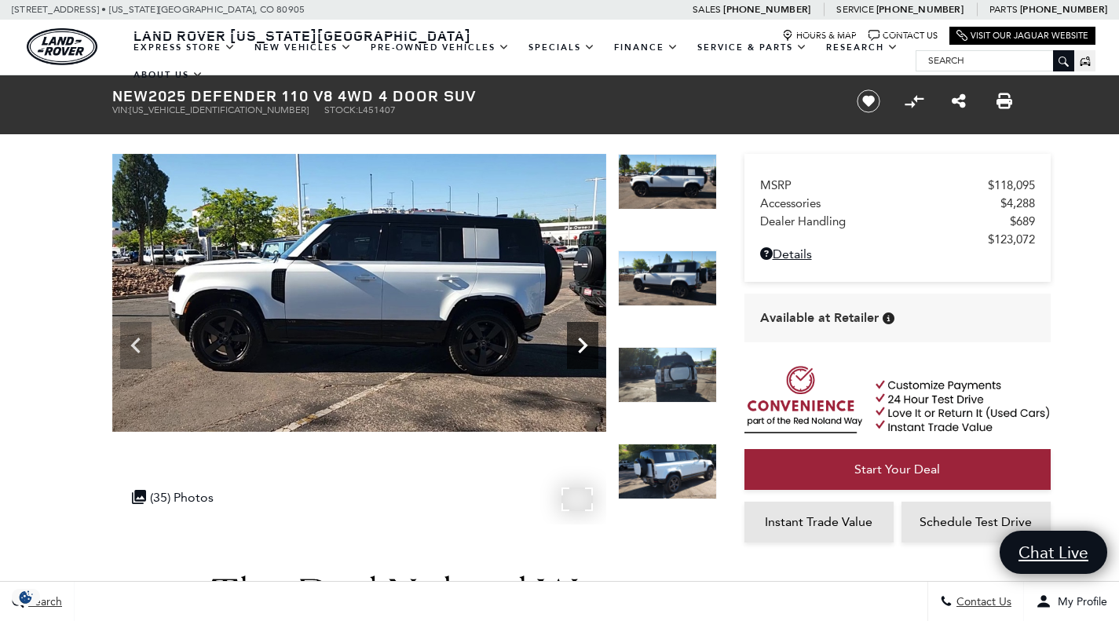
click at [591, 351] on icon "Next" at bounding box center [582, 345] width 31 height 31
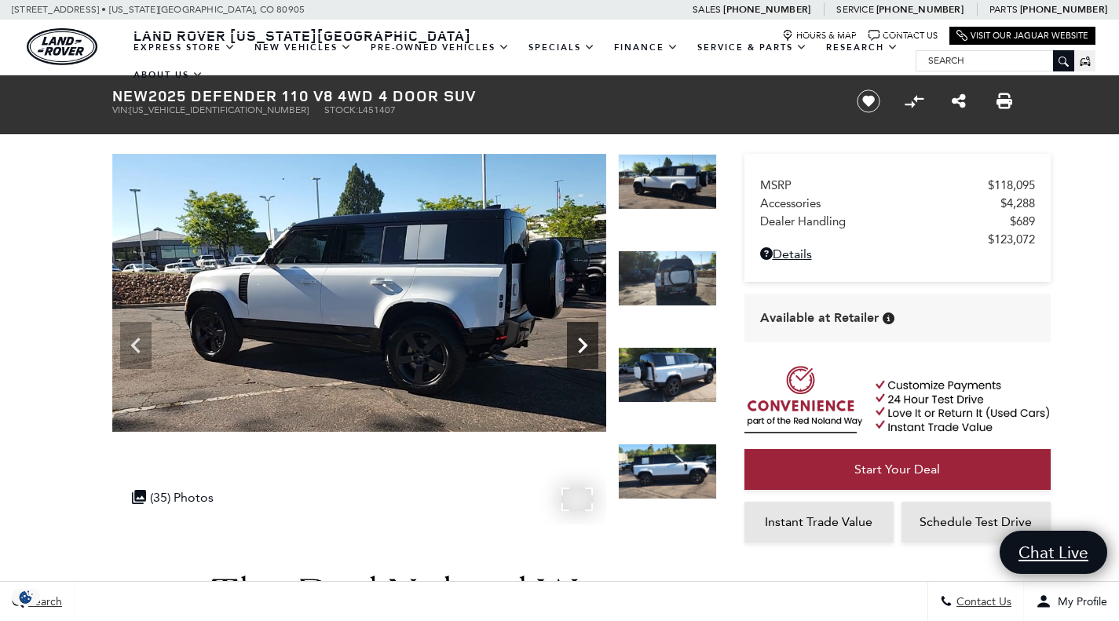
click at [591, 351] on icon "Next" at bounding box center [582, 345] width 31 height 31
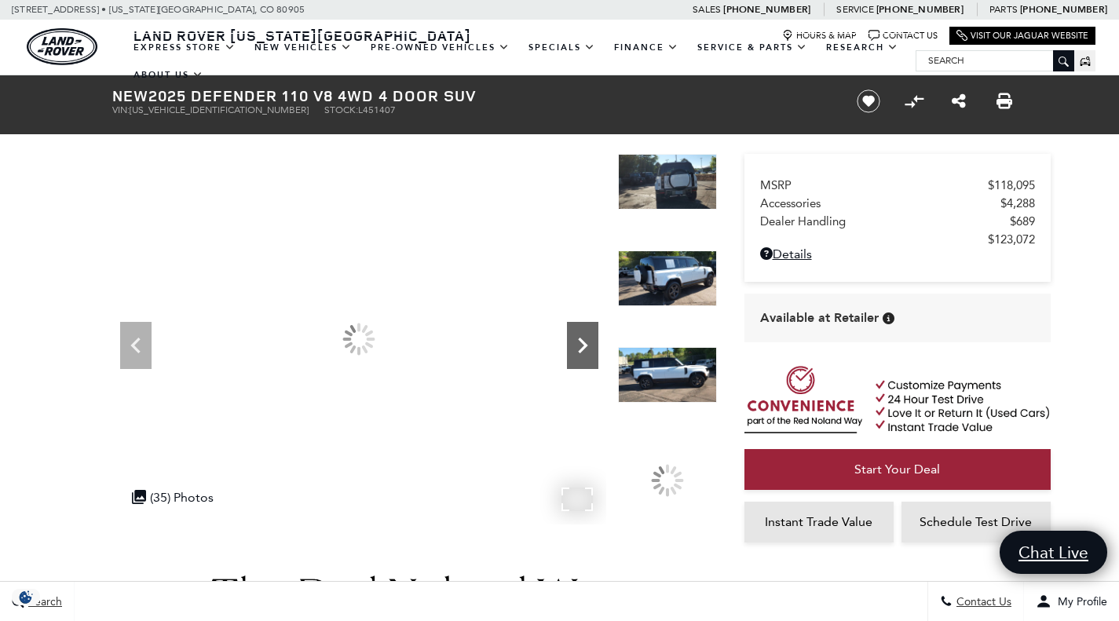
click at [591, 351] on icon "Next" at bounding box center [582, 345] width 31 height 31
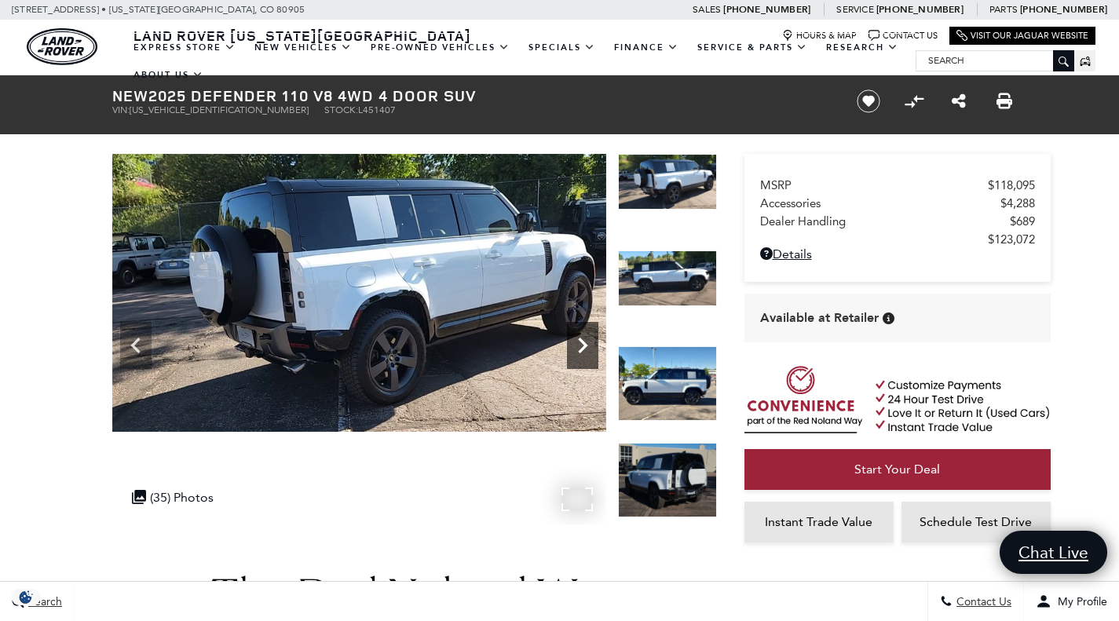
click at [591, 351] on icon "Next" at bounding box center [582, 345] width 31 height 31
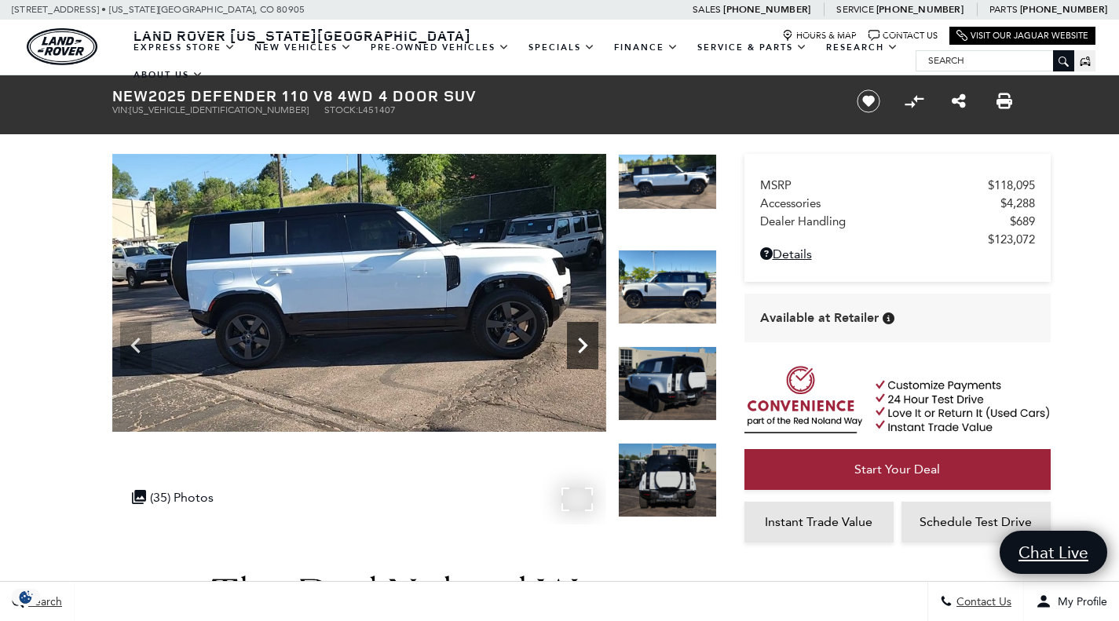
click at [591, 351] on icon "Next" at bounding box center [582, 345] width 31 height 31
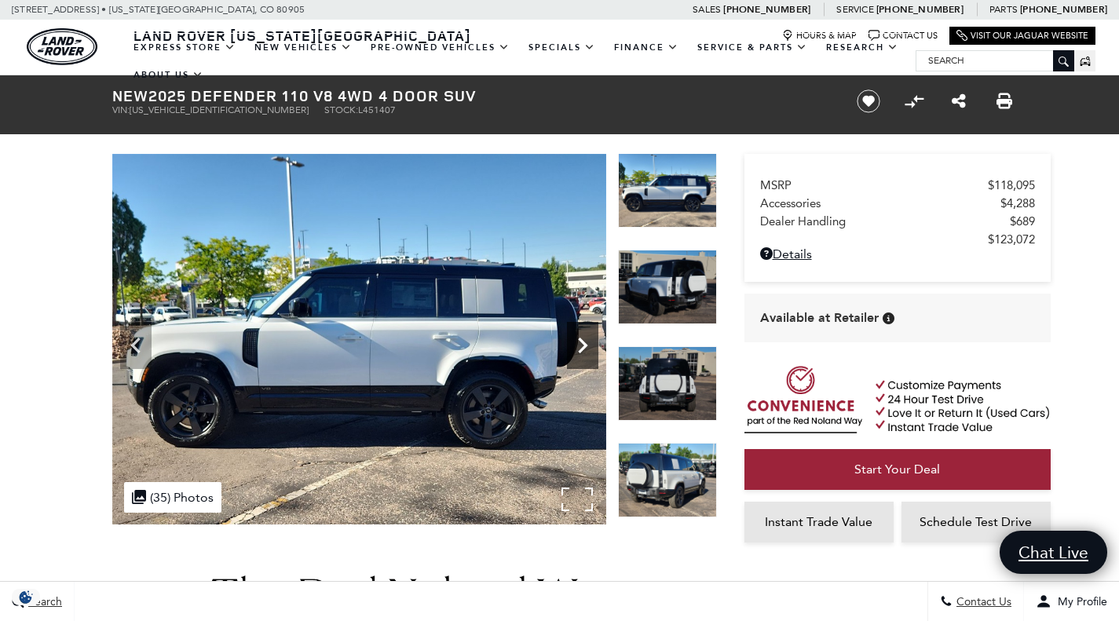
click at [591, 351] on icon "Next" at bounding box center [582, 345] width 31 height 31
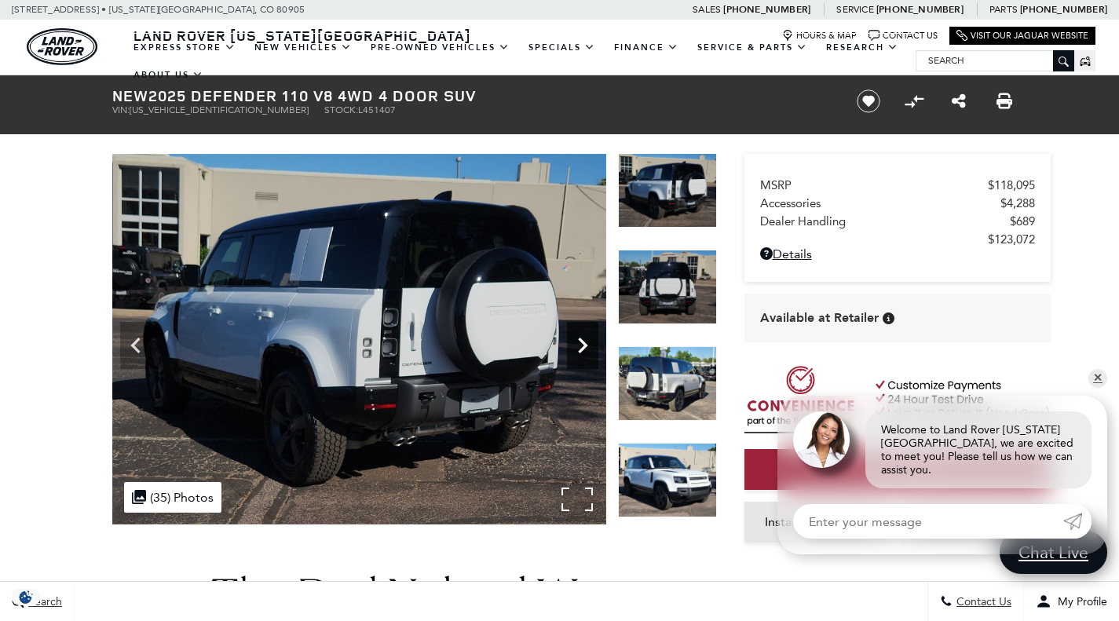
click at [591, 351] on icon "Next" at bounding box center [582, 345] width 31 height 31
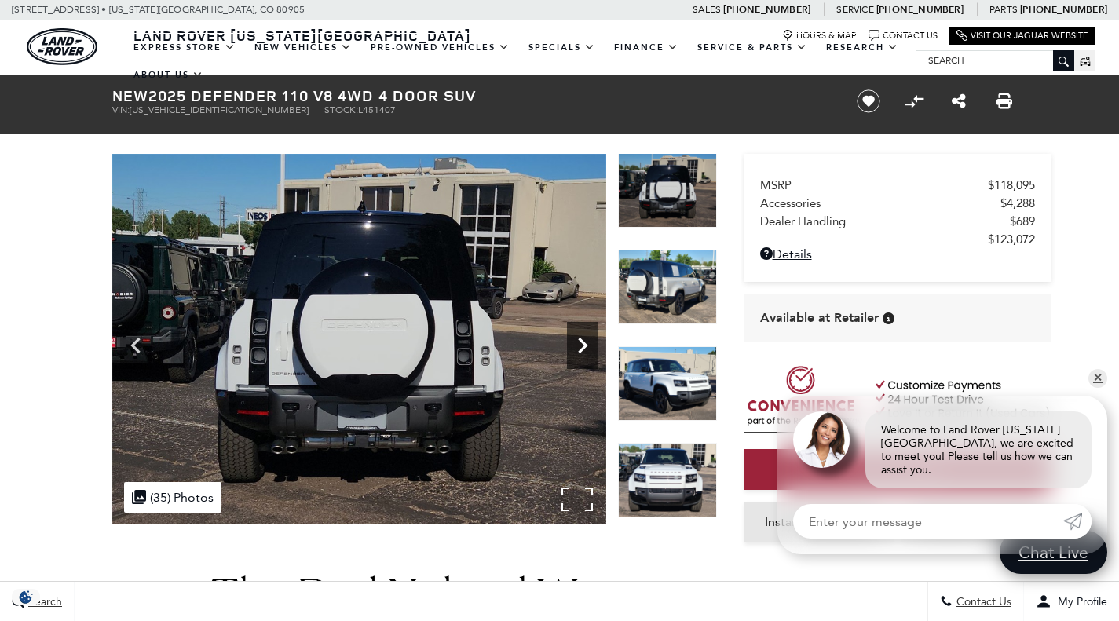
click at [591, 351] on icon "Next" at bounding box center [582, 345] width 31 height 31
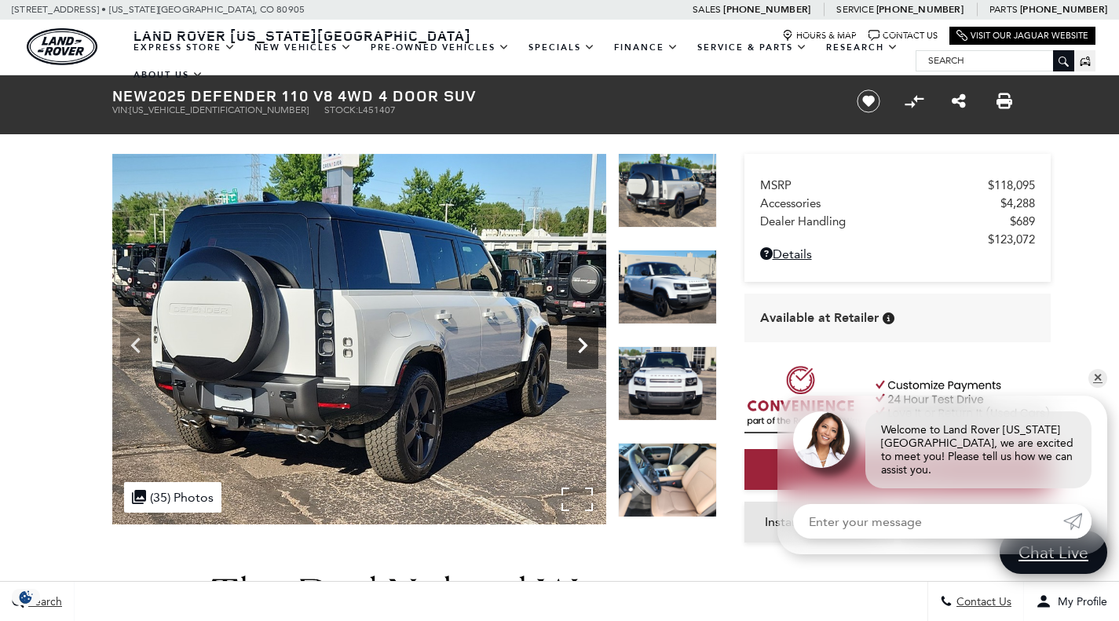
click at [591, 351] on icon "Next" at bounding box center [582, 345] width 31 height 31
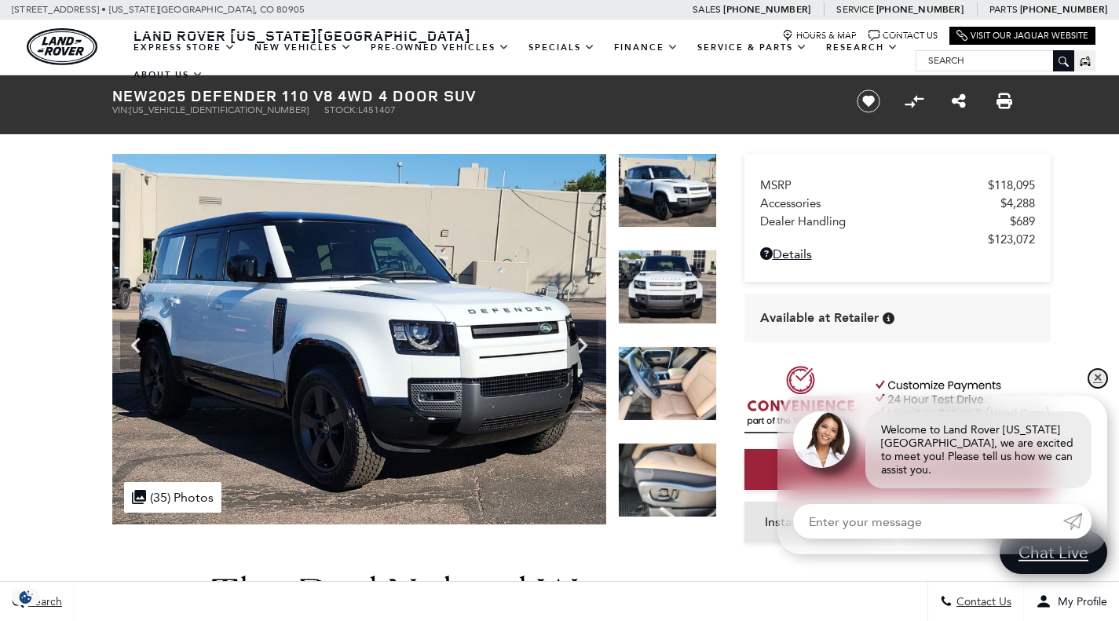
click at [1096, 388] on link "✕" at bounding box center [1097, 378] width 19 height 19
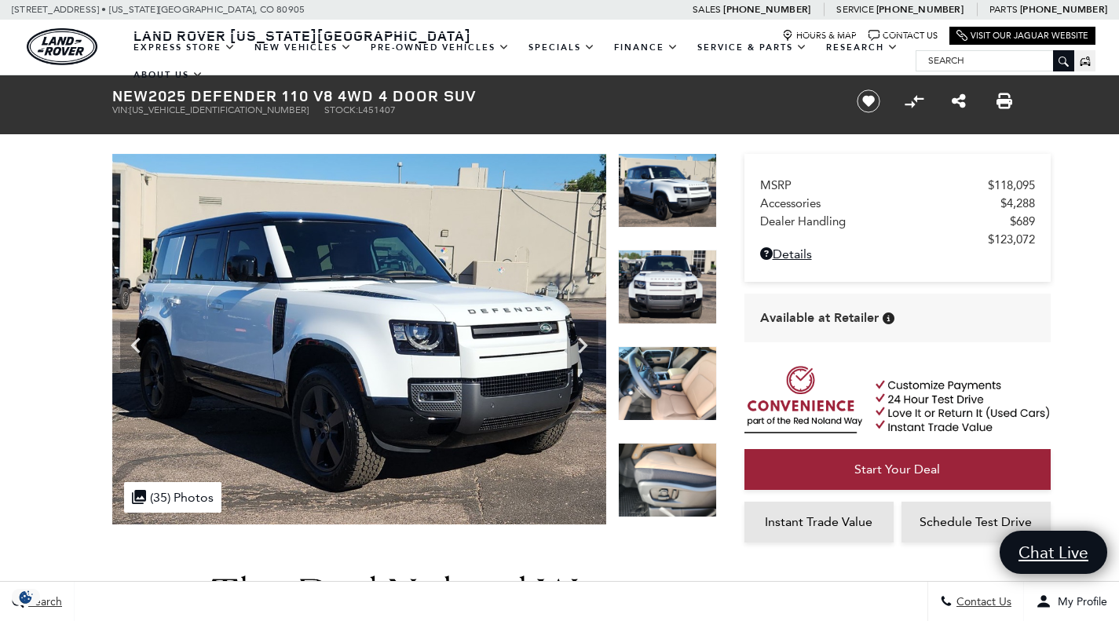
click at [666, 388] on img at bounding box center [667, 383] width 99 height 75
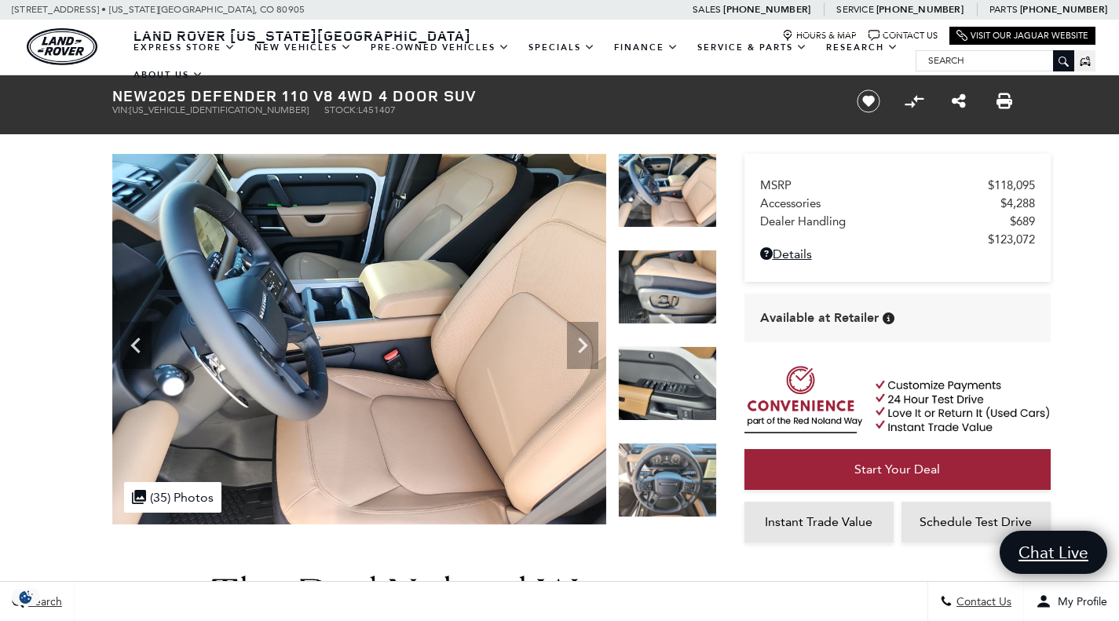
click at [666, 388] on img at bounding box center [667, 383] width 99 height 75
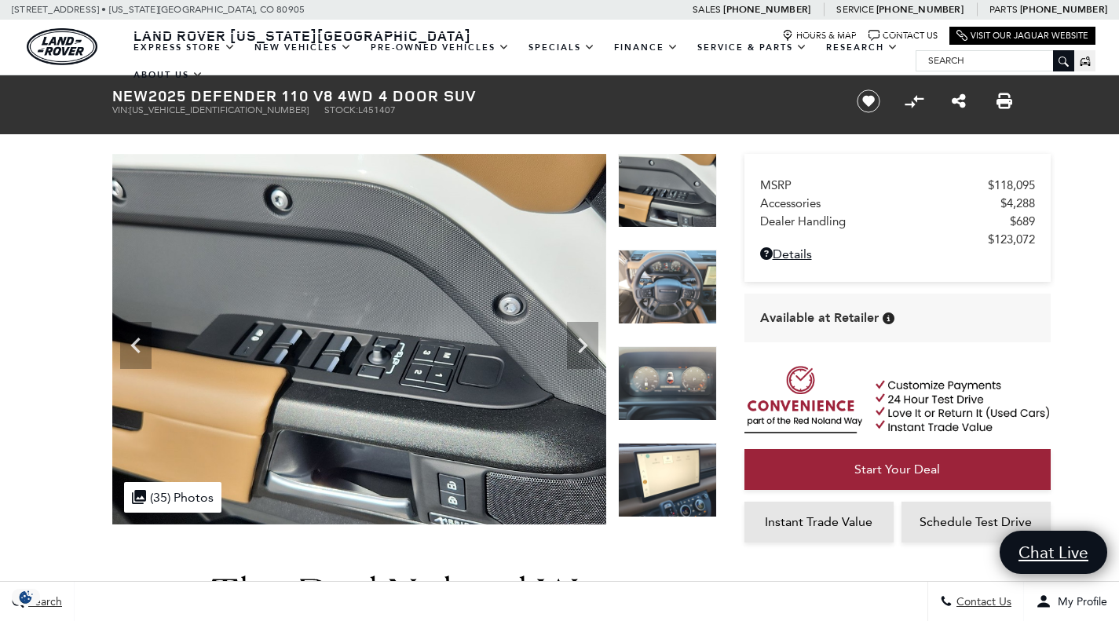
click at [666, 388] on img at bounding box center [667, 383] width 99 height 75
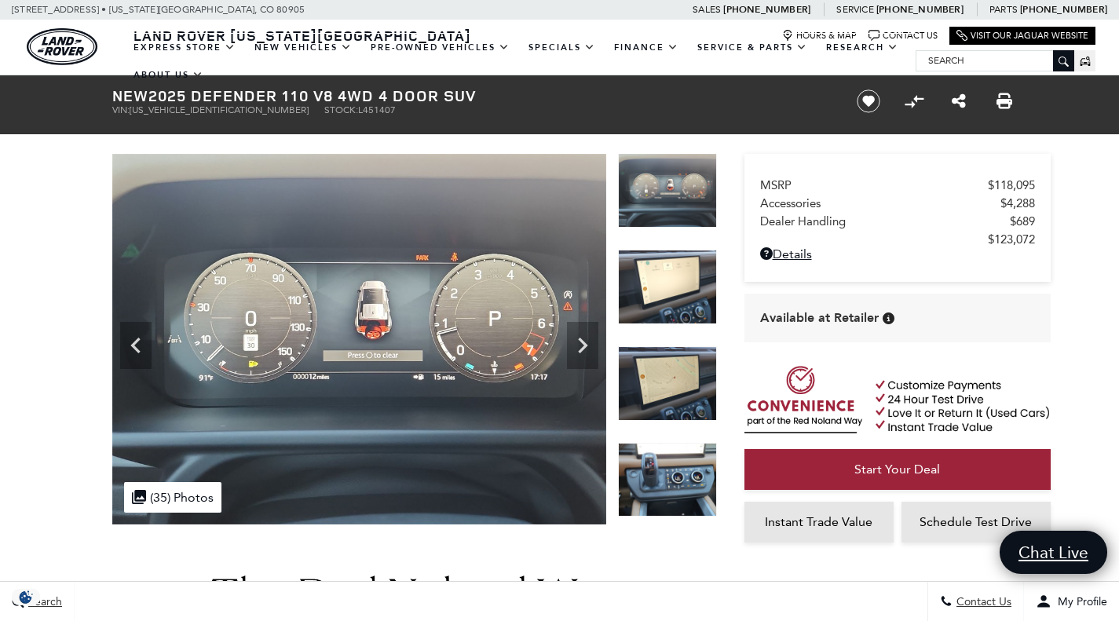
click at [666, 388] on img at bounding box center [667, 383] width 99 height 75
